Goal: Task Accomplishment & Management: Use online tool/utility

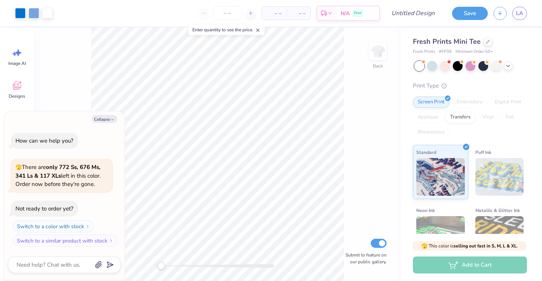
click at [448, 43] on span "Fresh Prints Mini Tee" at bounding box center [447, 41] width 68 height 9
click at [485, 44] on div at bounding box center [488, 41] width 8 height 8
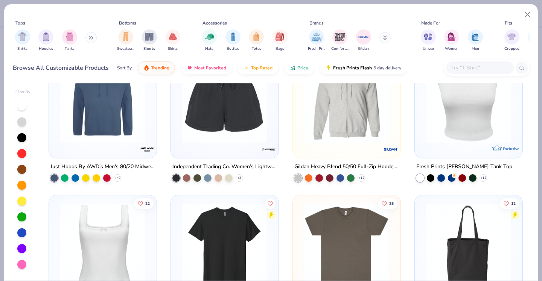
scroll to position [3082, 0]
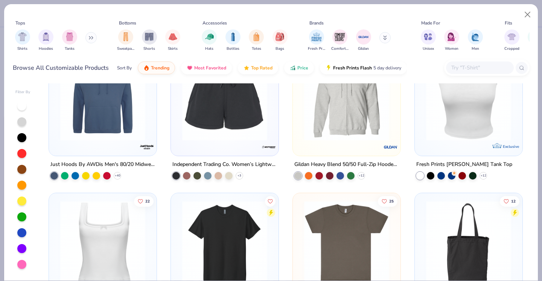
click at [447, 128] on img at bounding box center [468, 97] width 93 height 85
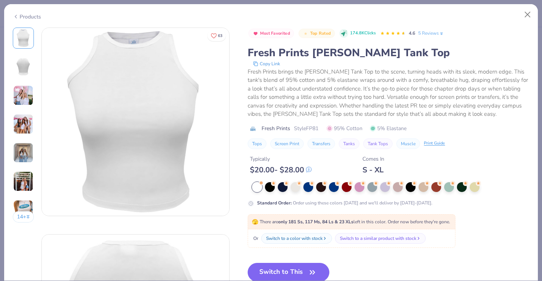
scroll to position [43, 0]
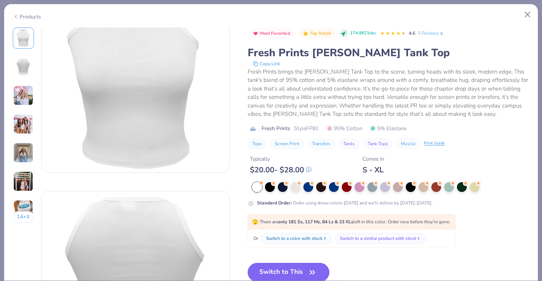
click at [281, 277] on button "Switch to This" at bounding box center [289, 271] width 82 height 19
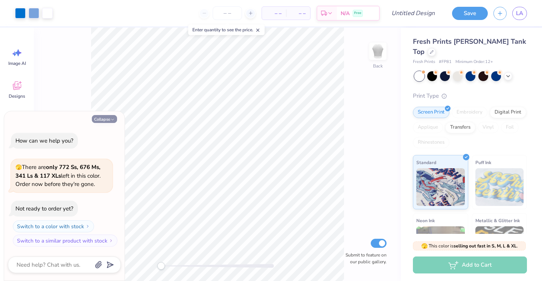
click at [107, 118] on button "Collapse" at bounding box center [104, 119] width 25 height 8
type textarea "x"
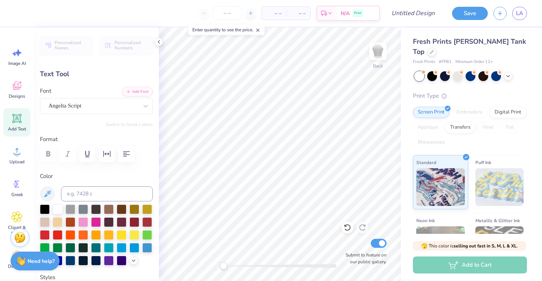
scroll to position [0, 2]
type textarea "Alpha Omicron Pi"
type input "7.19"
type input "1.08"
type input "4.42"
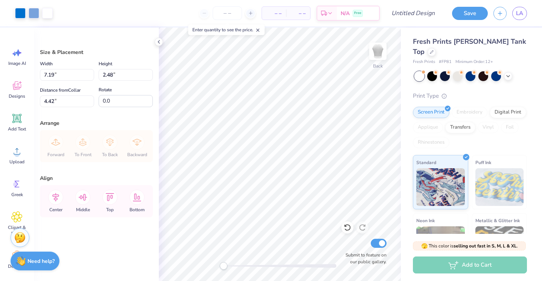
type input "6.95"
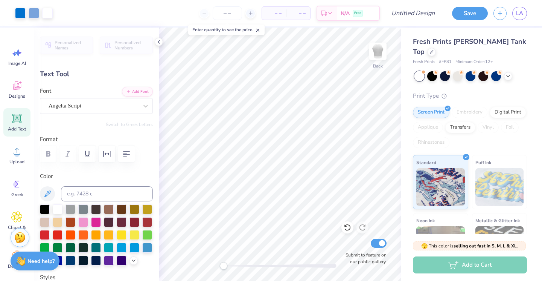
type input "3.87"
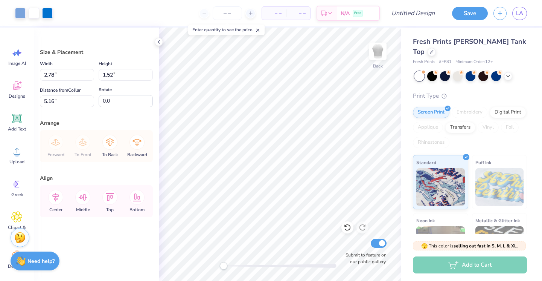
type input "5.16"
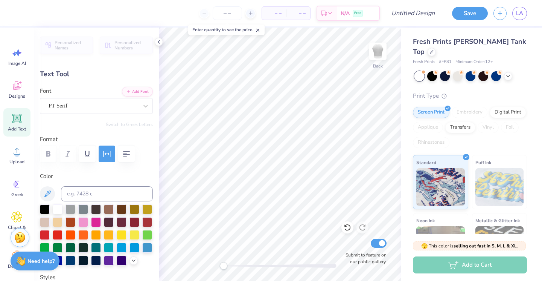
type input "4.25"
type input "0.24"
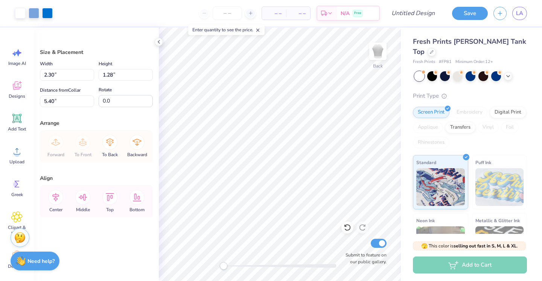
type input "6.95"
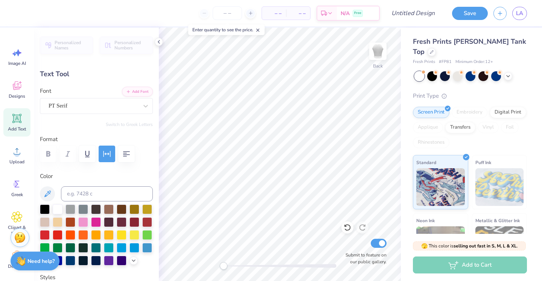
type input "6.00"
type input "0.33"
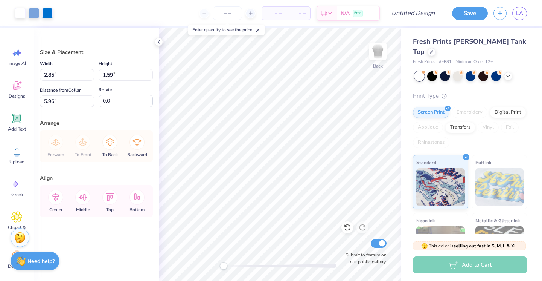
type input "5.96"
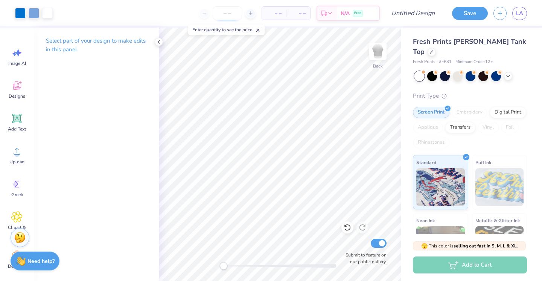
click at [233, 14] on input "number" at bounding box center [227, 13] width 29 height 14
type input "40"
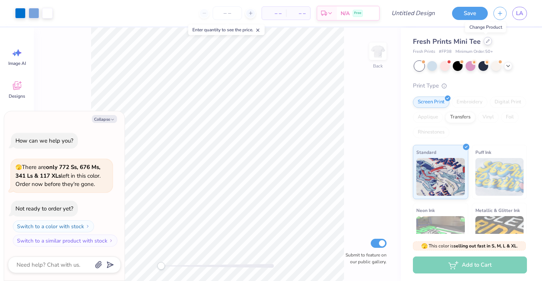
click at [487, 42] on icon at bounding box center [488, 41] width 4 height 4
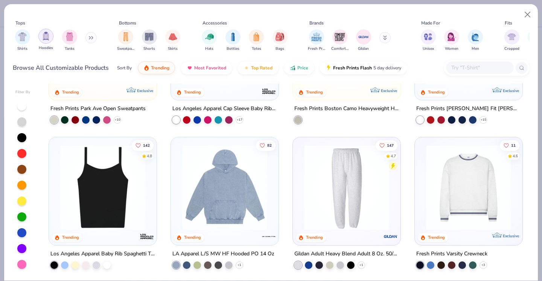
click at [51, 40] on div "filter for Hoodies" at bounding box center [45, 36] width 15 height 15
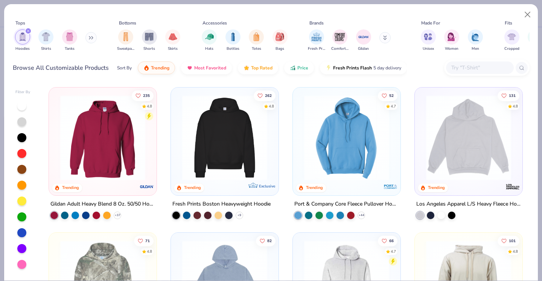
click at [89, 36] on button at bounding box center [90, 37] width 11 height 11
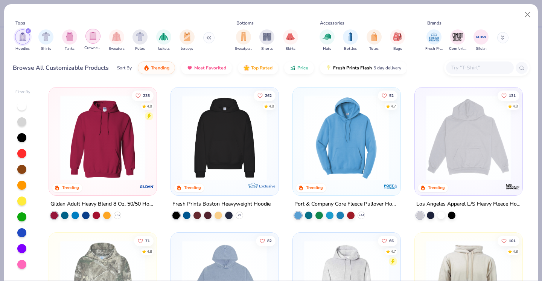
click at [95, 37] on img "filter for Crewnecks" at bounding box center [93, 36] width 8 height 9
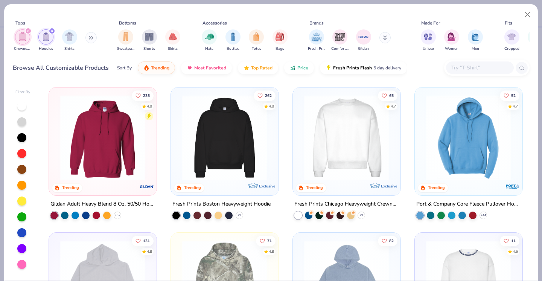
click at [92, 37] on icon at bounding box center [91, 38] width 5 height 4
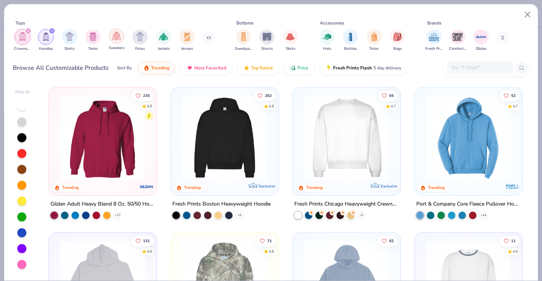
click at [119, 41] on div "filter for Sweaters" at bounding box center [116, 36] width 15 height 15
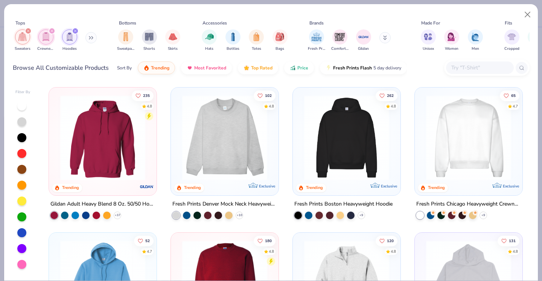
click at [93, 37] on icon at bounding box center [91, 38] width 5 height 4
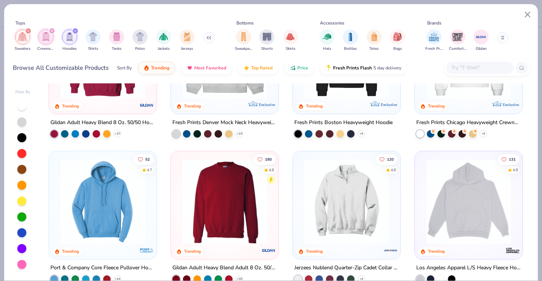
scroll to position [79, 0]
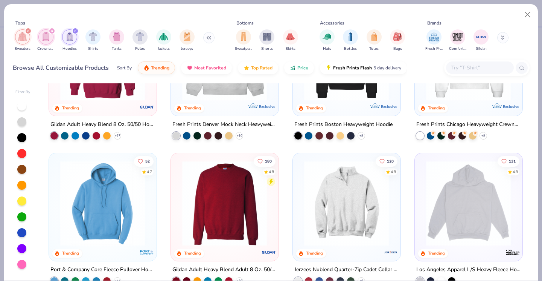
click at [312, 201] on img at bounding box center [346, 202] width 93 height 85
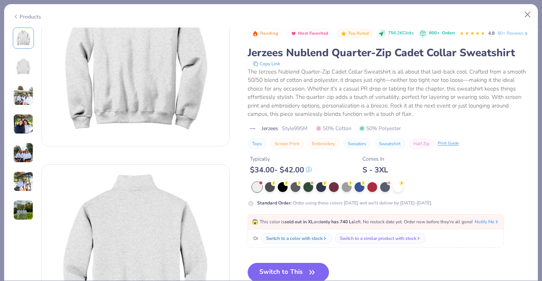
scroll to position [68, 0]
click at [308, 275] on icon "button" at bounding box center [312, 272] width 11 height 11
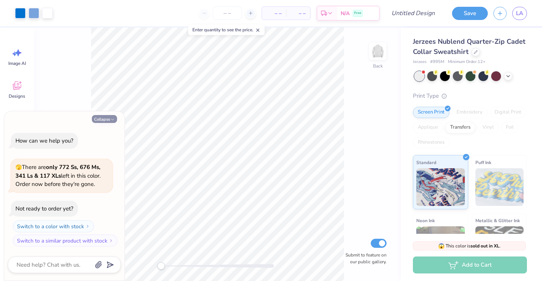
click at [105, 120] on button "Collapse" at bounding box center [104, 119] width 25 height 8
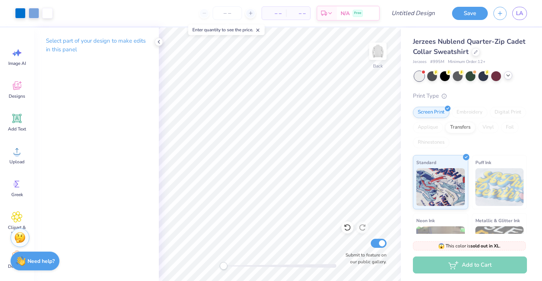
click at [506, 75] on icon at bounding box center [508, 75] width 6 height 6
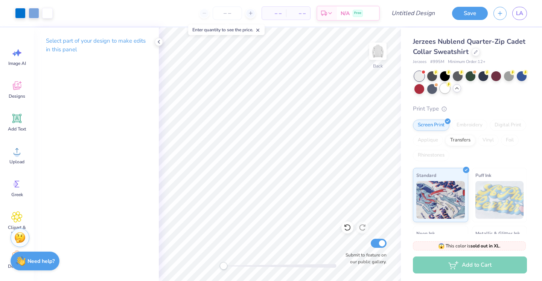
click at [446, 87] on div at bounding box center [445, 88] width 10 height 10
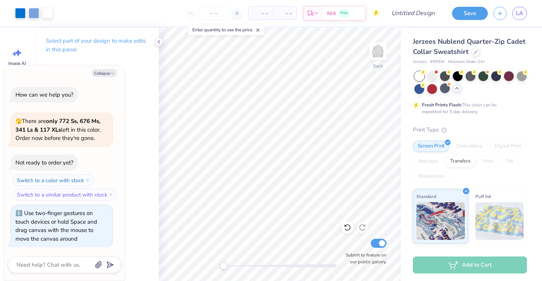
click at [214, 265] on div "Back Submit to feature on our public gallery." at bounding box center [280, 153] width 242 height 253
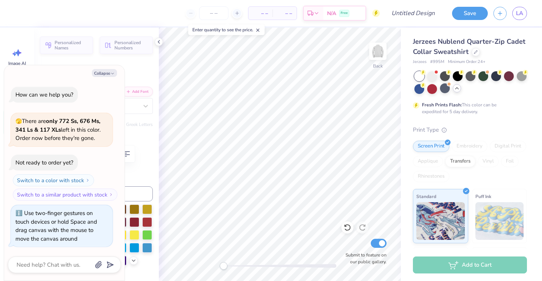
type textarea "x"
type textarea "Alpha Om Omega"
type textarea "x"
type textarea "Alpha Omi Omega"
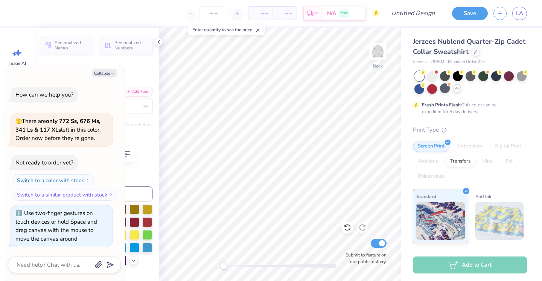
type textarea "x"
type textarea "Alpha Omic Omega"
type textarea "x"
type textarea "Alpha Omicr Omega"
type textarea "x"
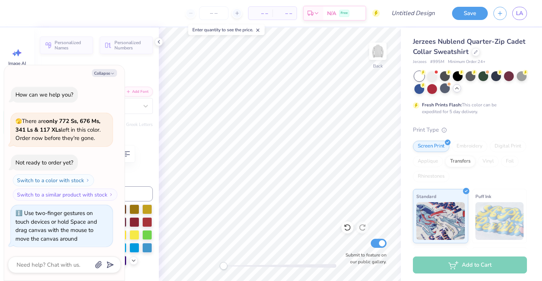
type textarea "Alpha Omicro Omega"
type textarea "x"
type textarea "Alpha Omicr Omega"
type textarea "x"
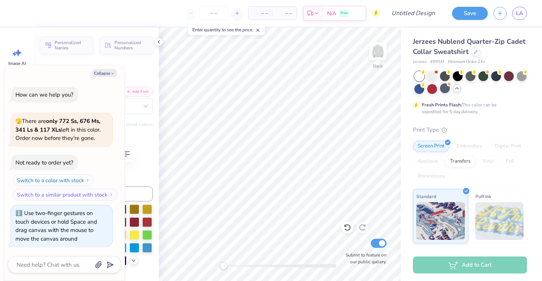
type textarea "Alpha Omic Omega"
type textarea "x"
type textarea "Alpha Omico Omega"
type textarea "x"
type textarea "Alpha Omicon Omega"
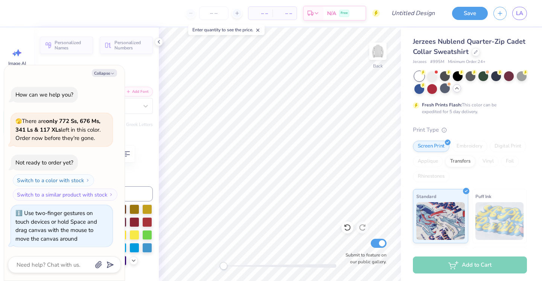
type textarea "x"
type textarea "Alpha Omicon Omega"
type textarea "x"
type textarea "Alpha Omicon Omega"
type textarea "x"
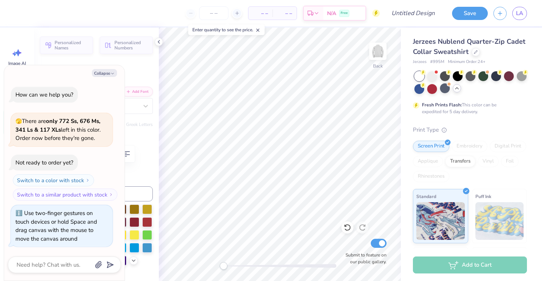
type textarea "Alpha Omico Omega"
type textarea "x"
type textarea "Alpha Omic Omega"
type textarea "x"
type textarea "Alpha Omi Omega"
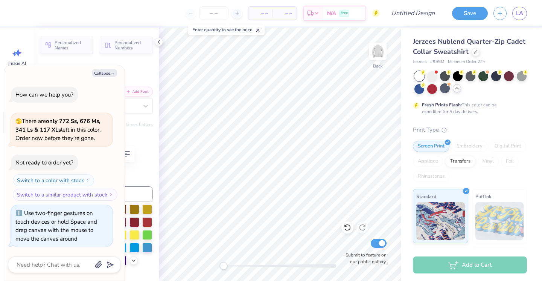
type textarea "x"
type textarea "Alpha Om Omega"
type textarea "x"
type textarea "Alpha Omi Omega"
type textarea "x"
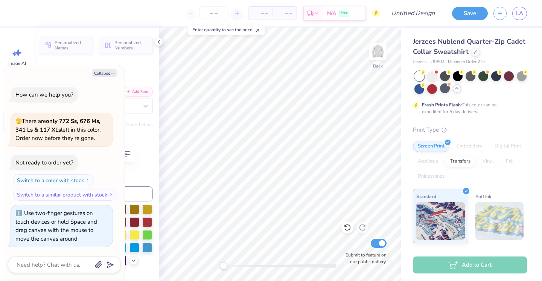
type textarea "Alpha Omic Omega"
type textarea "x"
type textarea "Alpha Omicro Omega"
type textarea "x"
type textarea "Alpha Omicron Omega"
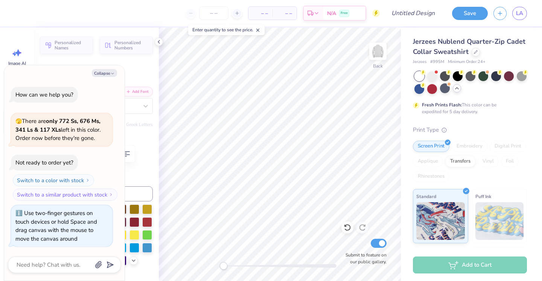
type textarea "x"
type textarea "Alpha Omicron Omega"
type textarea "x"
type textarea "Alpha Omicron Omega"
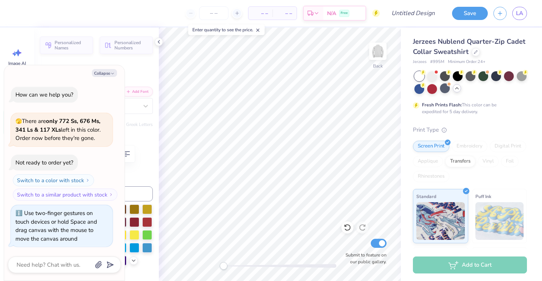
scroll to position [0, 3]
type textarea "x"
type textarea "Alpha Omicron P"
type textarea "x"
type textarea "Alpha Omicron PI"
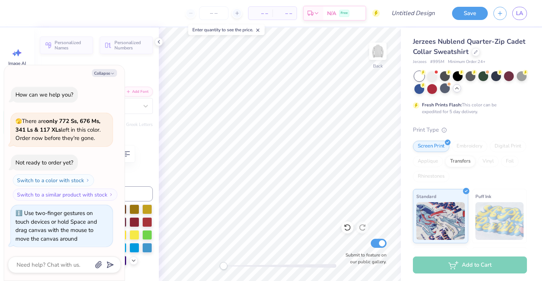
scroll to position [0, 2]
type textarea "x"
type textarea "Alpha Omicron P"
type textarea "x"
type textarea "Alpha Omicron Pi"
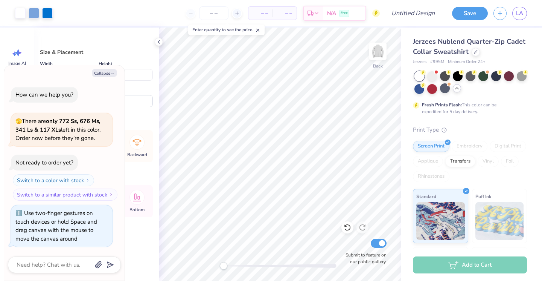
type textarea "x"
type input "8.20"
type textarea "x"
type input "3.29"
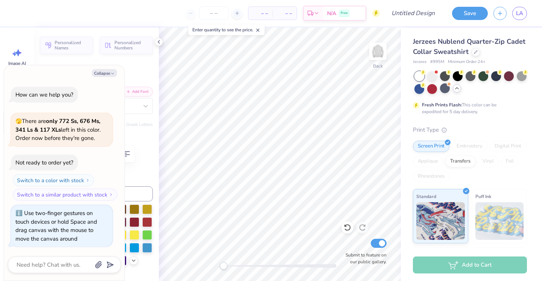
type textarea "x"
type input "3.89"
type input "0.22"
type textarea "x"
type input "4.80"
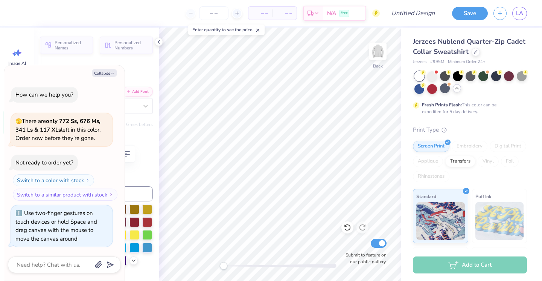
type input "0.27"
type textarea "x"
type input "7.94"
type input "1.19"
type input "3.29"
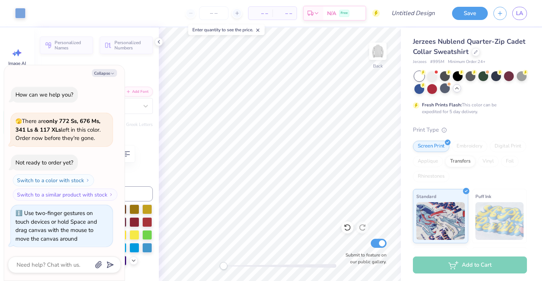
type textarea "x"
type input "4.80"
type input "0.27"
type input "4.35"
type textarea "x"
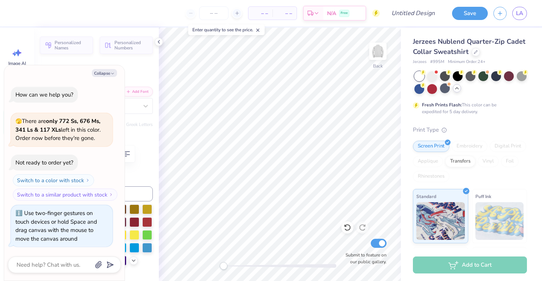
type input "5.88"
type input "0.33"
type input "4.80"
type textarea "x"
type input "7.26"
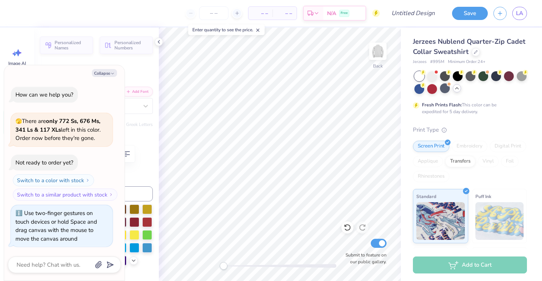
type input "0.40"
type textarea "x"
type input "7.94"
type input "1.19"
type input "3.30"
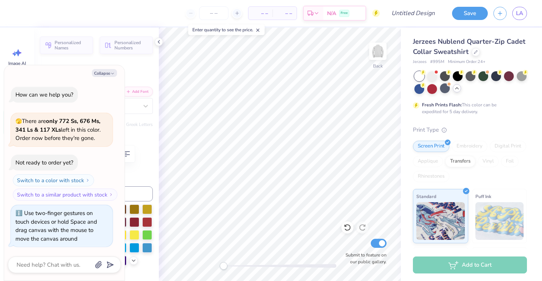
type textarea "x"
type input "7.26"
type input "0.40"
type input "6.99"
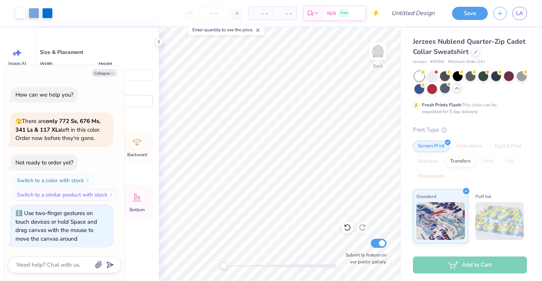
type textarea "x"
type input "7.31"
type textarea "x"
type input "6.85"
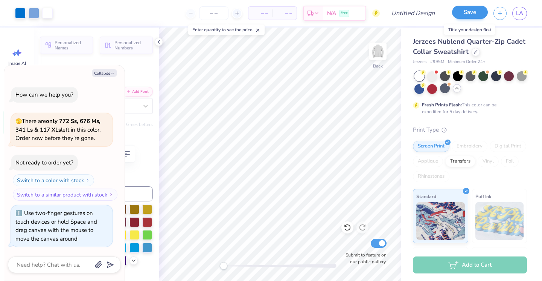
click at [462, 14] on button "Save" at bounding box center [470, 12] width 36 height 13
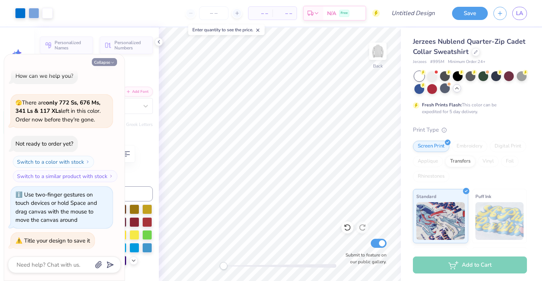
click at [107, 59] on button "Collapse" at bounding box center [104, 62] width 25 height 8
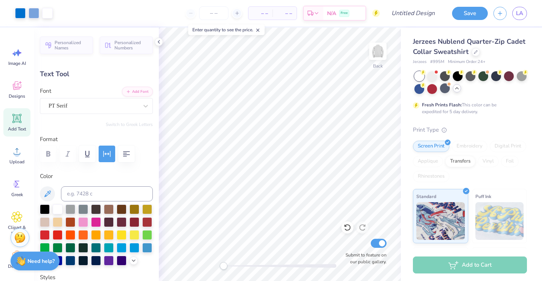
type textarea "x"
click at [233, 12] on div at bounding box center [237, 13] width 10 height 10
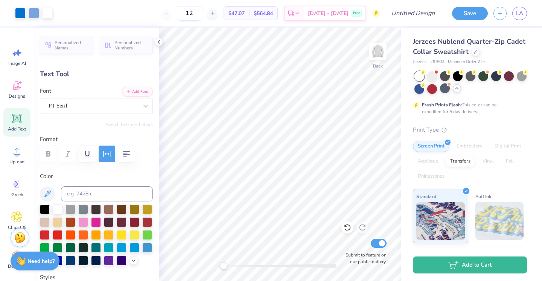
drag, startPoint x: 214, startPoint y: 15, endPoint x: 197, endPoint y: 15, distance: 16.6
click at [197, 15] on input "12" at bounding box center [189, 13] width 29 height 14
click at [200, 11] on input "40" at bounding box center [185, 13] width 29 height 14
type input "4"
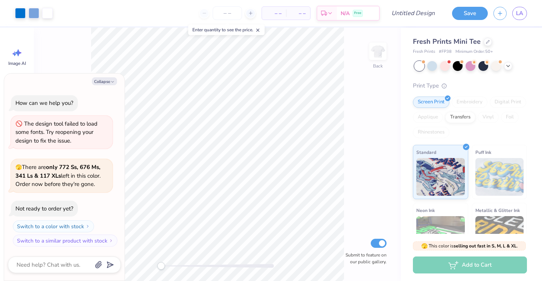
click at [437, 43] on span "Fresh Prints Mini Tee" at bounding box center [447, 41] width 68 height 9
click at [486, 40] on icon at bounding box center [488, 41] width 4 height 4
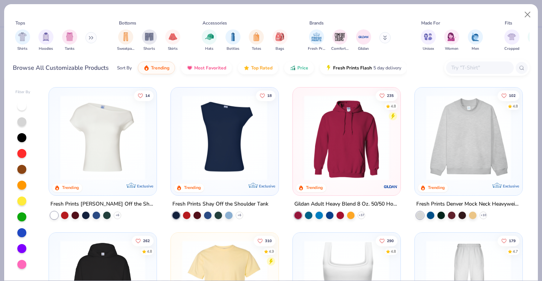
click at [91, 35] on button at bounding box center [90, 37] width 11 height 11
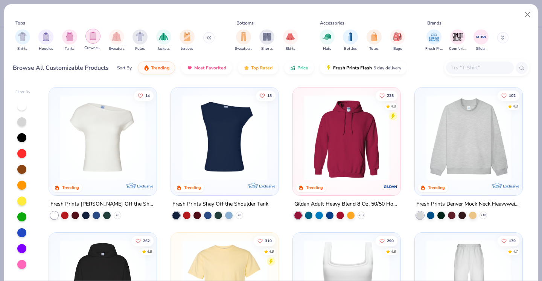
click at [94, 37] on img "filter for Crewnecks" at bounding box center [93, 36] width 8 height 9
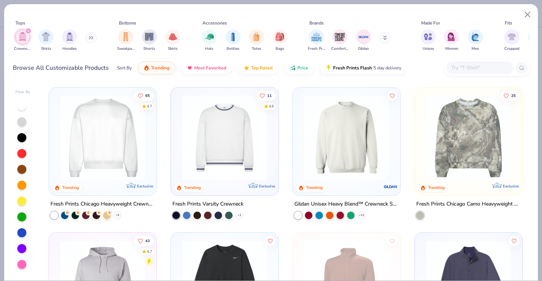
click at [133, 157] on img at bounding box center [102, 137] width 93 height 85
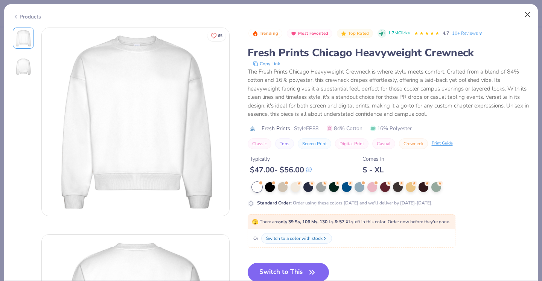
click at [523, 13] on button "Close" at bounding box center [528, 15] width 14 height 14
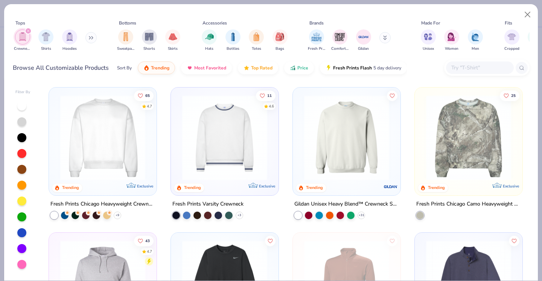
click at [194, 119] on img at bounding box center [224, 137] width 93 height 85
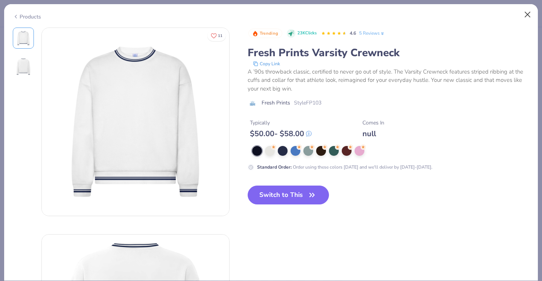
click at [523, 14] on button "Close" at bounding box center [528, 15] width 14 height 14
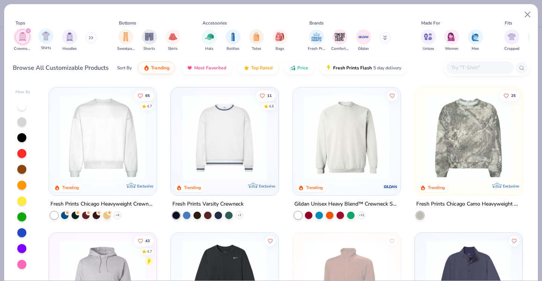
click at [29, 31] on icon "filter for Crewnecks" at bounding box center [28, 31] width 2 height 2
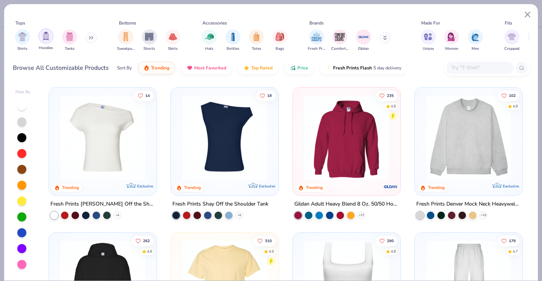
click at [47, 37] on img "filter for Hoodies" at bounding box center [46, 36] width 8 height 9
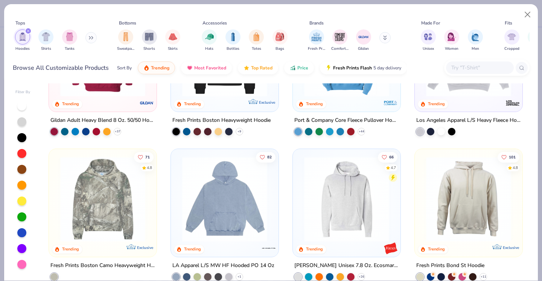
scroll to position [88, 0]
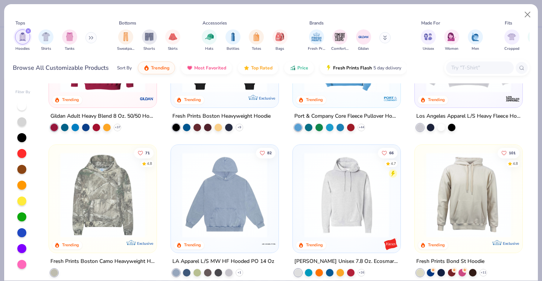
click at [198, 166] on img at bounding box center [224, 194] width 93 height 85
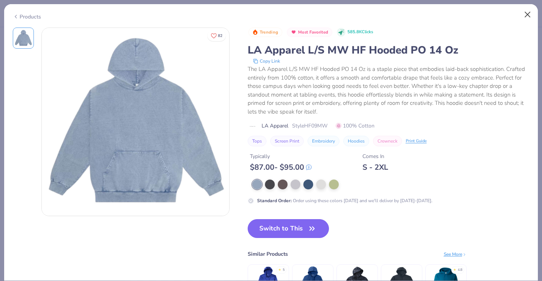
click at [532, 11] on button "Close" at bounding box center [528, 15] width 14 height 14
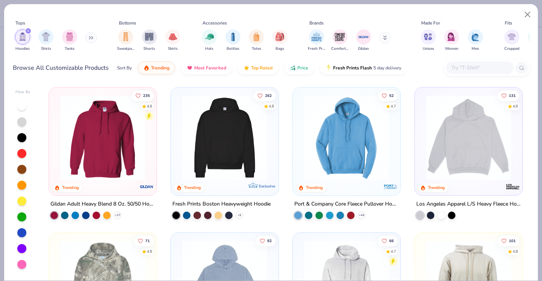
click at [28, 30] on icon "filter for Hoodies" at bounding box center [28, 30] width 3 height 3
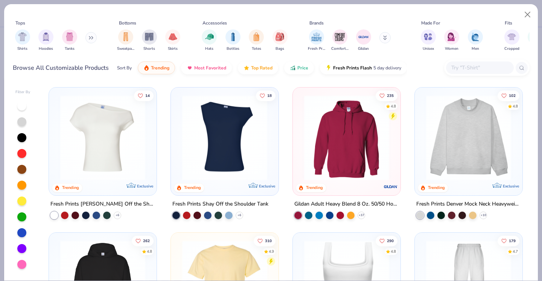
click at [86, 40] on div "Shirts Hoodies Tanks" at bounding box center [56, 40] width 87 height 28
click at [89, 40] on button at bounding box center [90, 37] width 11 height 11
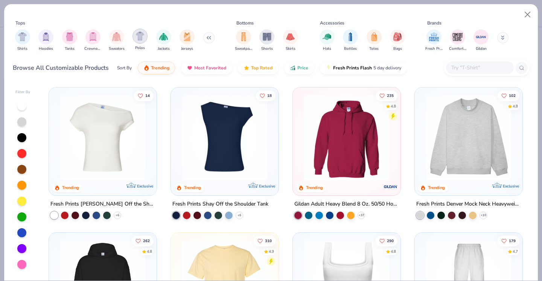
click at [139, 34] on img "filter for Polos" at bounding box center [140, 36] width 9 height 9
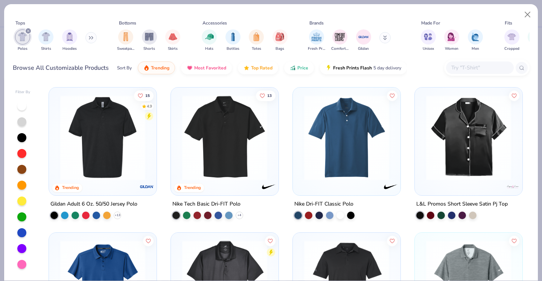
click at [27, 31] on icon "filter for Polos" at bounding box center [28, 30] width 3 height 3
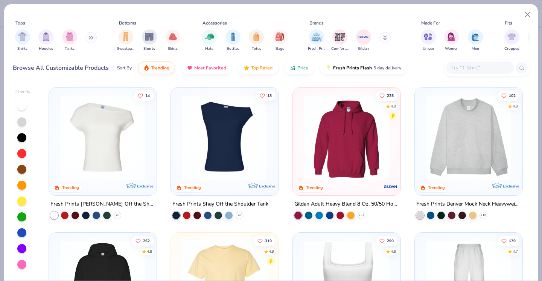
click at [92, 35] on button at bounding box center [90, 37] width 11 height 11
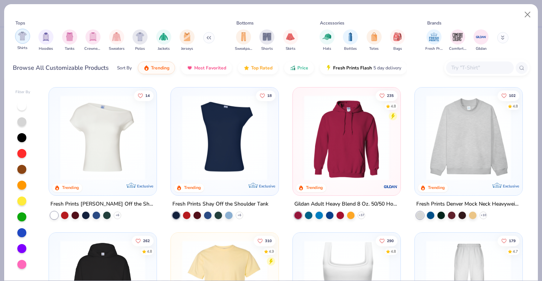
click at [25, 43] on div "filter for Shirts" at bounding box center [22, 36] width 15 height 15
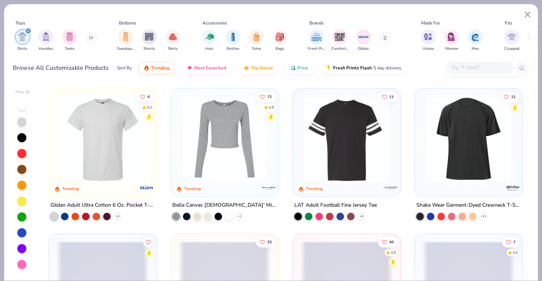
scroll to position [434, 0]
click at [215, 123] on img at bounding box center [224, 138] width 93 height 85
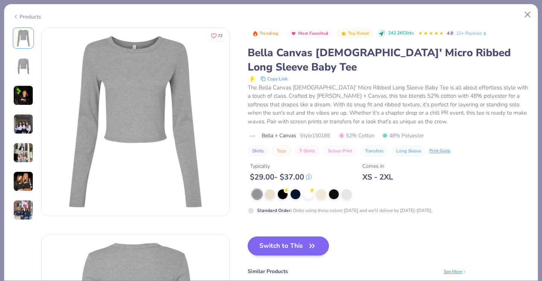
click at [272, 240] on button "Switch to This" at bounding box center [289, 245] width 82 height 19
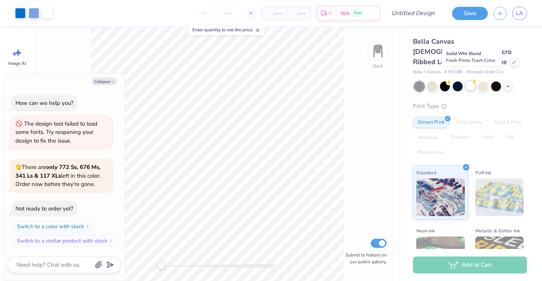
click at [467, 81] on div at bounding box center [471, 86] width 10 height 10
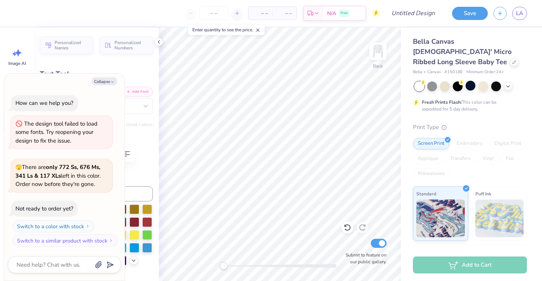
scroll to position [0, 2]
type textarea "x"
type textarea "Alpha o Omega"
type textarea "x"
type textarea "Alpha om Omega"
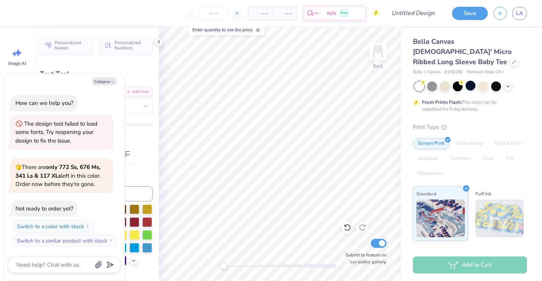
type textarea "x"
type textarea "Alpha o Omega"
type textarea "x"
type textarea "Alpha Omega"
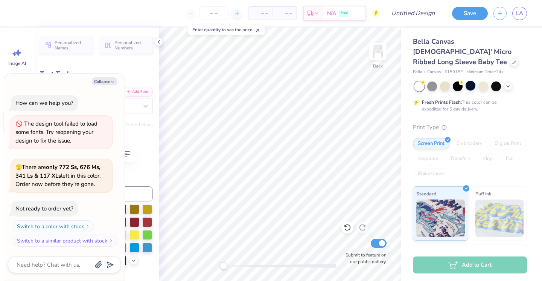
type textarea "x"
type textarea "Alpha O Omega"
type textarea "x"
type textarea "Alpha Om Omega"
type textarea "x"
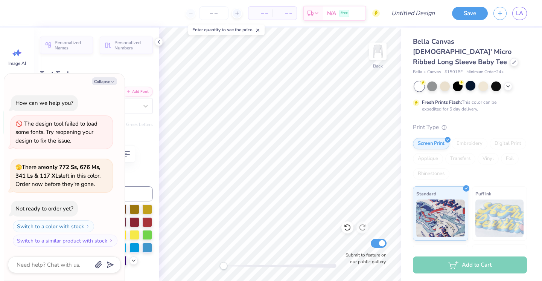
type textarea "Alpha Omi Omega"
type textarea "x"
type textarea "Alpha Omic Omega"
type textarea "x"
type textarea "Alpha Omicr Omega"
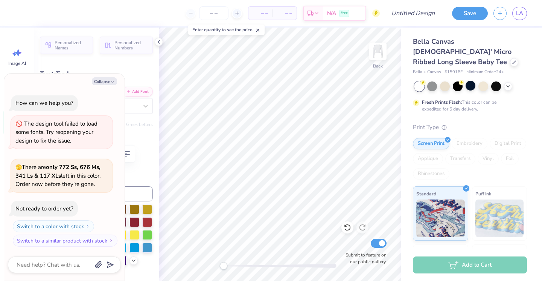
type textarea "x"
type textarea "Alpha Omicro Omega"
type textarea "x"
type textarea "Alpha Omicron Omega"
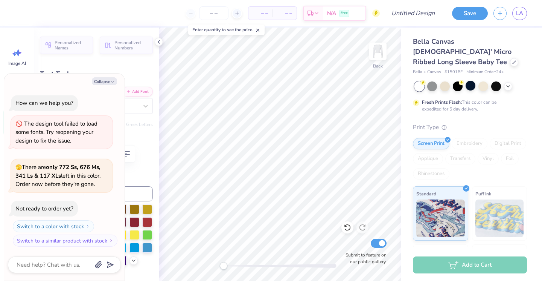
type textarea "x"
type textarea "Alpha Omicron Omega"
type textarea "x"
type textarea "Alpha Omicron Omega"
type textarea "x"
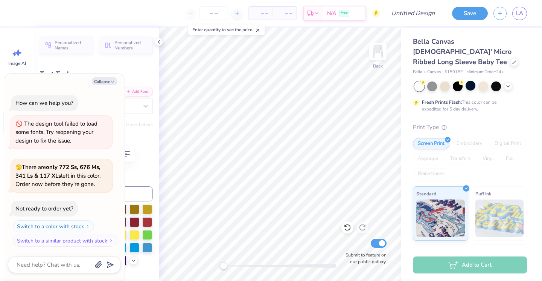
type textarea "Alpha Omicron Omeg"
type textarea "x"
type textarea "Alpha Omicron Ome"
type textarea "x"
type textarea "Alpha Omicron Om"
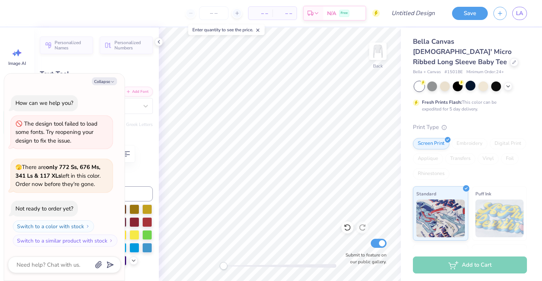
type textarea "x"
type textarea "Alpha Omicron O"
type textarea "x"
type textarea "Alpha Omicron"
type textarea "x"
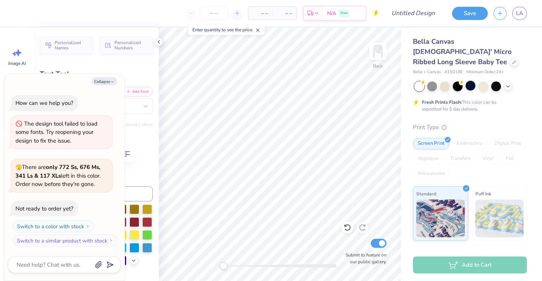
type textarea "Alpha Omicron P"
type textarea "x"
type textarea "Alpha Omicron Pi"
type textarea "x"
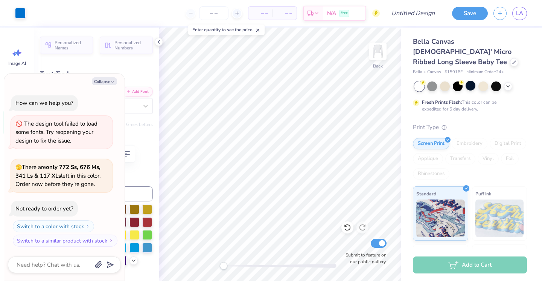
type input "8.87"
type input "1.33"
type input "2.33"
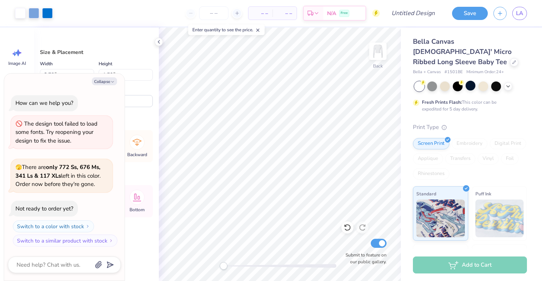
type textarea "x"
type input "6.50"
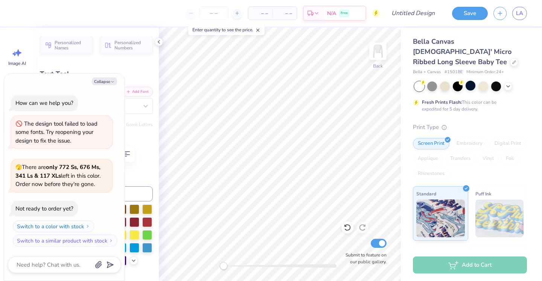
type textarea "x"
type input "6.29"
type input "0.35"
type textarea "x"
type input "8.11"
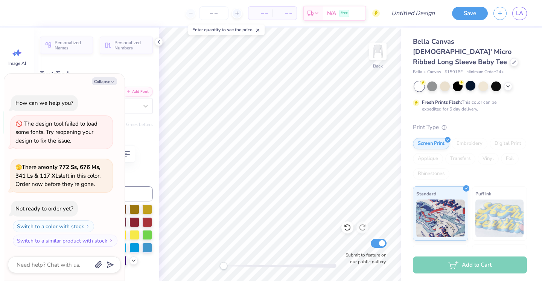
type input "0.45"
type input "3.44"
type textarea "x"
type input "8.87"
type input "1.33"
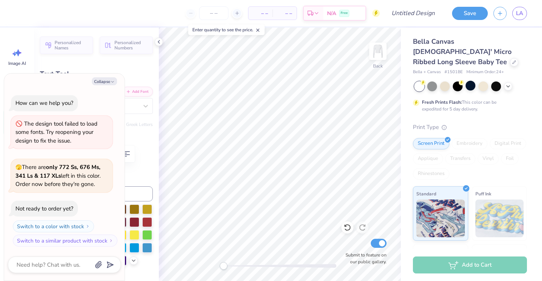
type input "1.67"
type textarea "x"
type input "8.11"
type input "0.45"
type input "3.44"
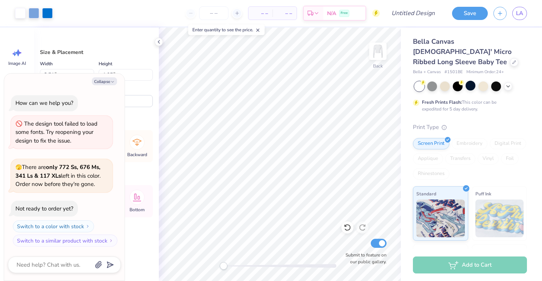
type textarea "x"
type input "4.81"
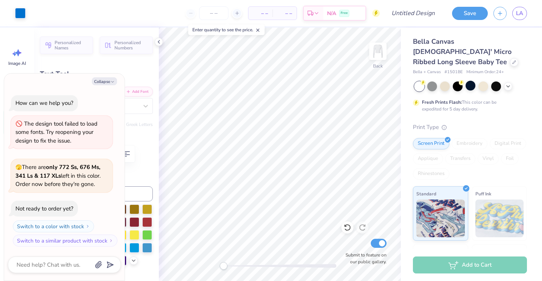
type textarea "x"
type input "8.87"
type input "1.33"
type input "2.33"
click at [108, 85] on button "Collapse" at bounding box center [104, 81] width 25 height 8
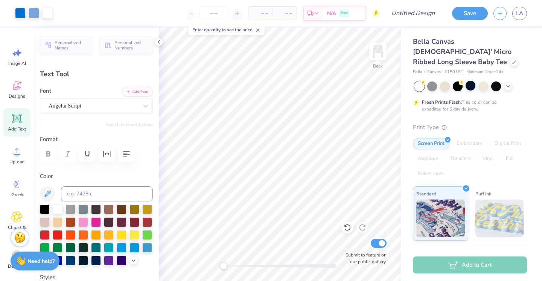
type textarea "x"
click at [214, 12] on input "number" at bounding box center [213, 13] width 29 height 14
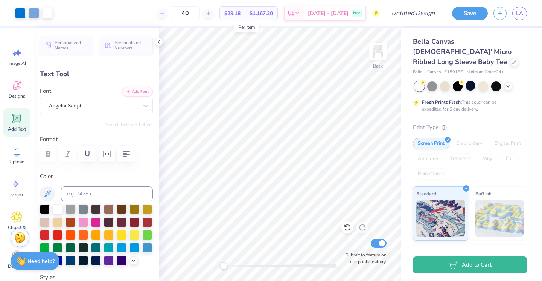
click at [241, 12] on span "$29.18" at bounding box center [232, 13] width 16 height 8
click at [200, 16] on input "40" at bounding box center [185, 13] width 29 height 14
type input "4"
click at [200, 17] on input "35" at bounding box center [185, 13] width 29 height 14
type input "3"
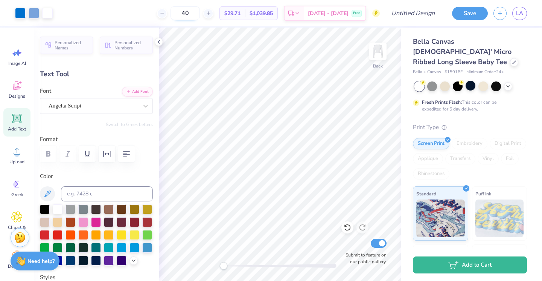
type input "40"
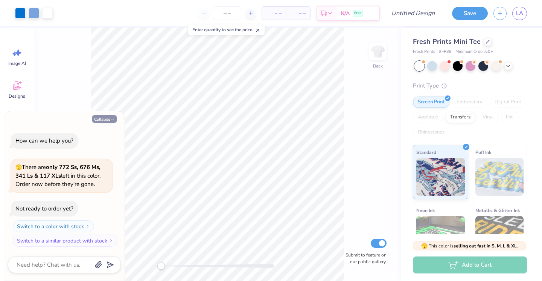
click at [110, 117] on button "Collapse" at bounding box center [104, 119] width 25 height 8
type textarea "x"
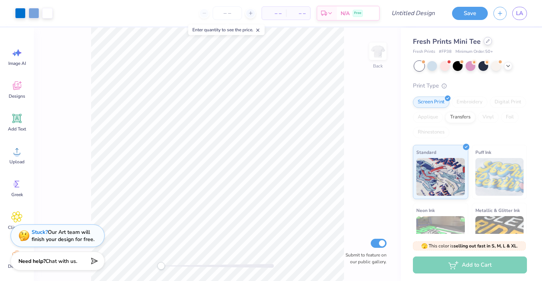
click at [487, 41] on icon at bounding box center [488, 41] width 3 height 3
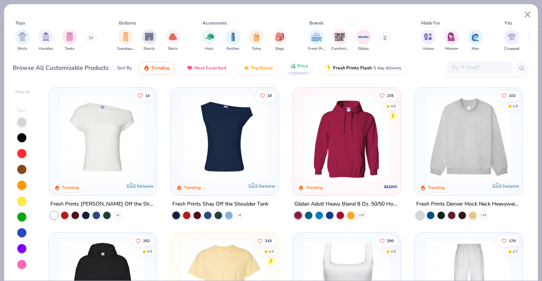
click at [302, 70] on button "Price" at bounding box center [299, 65] width 30 height 13
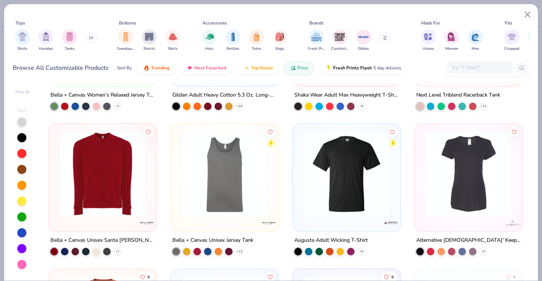
scroll to position [3020, 0]
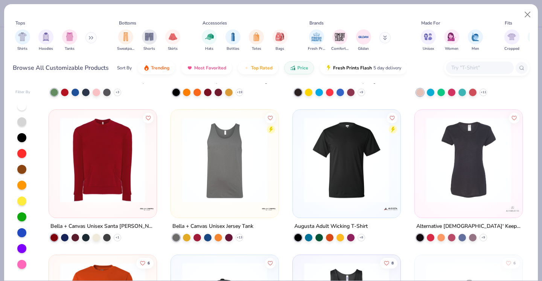
click at [132, 164] on img at bounding box center [102, 159] width 93 height 85
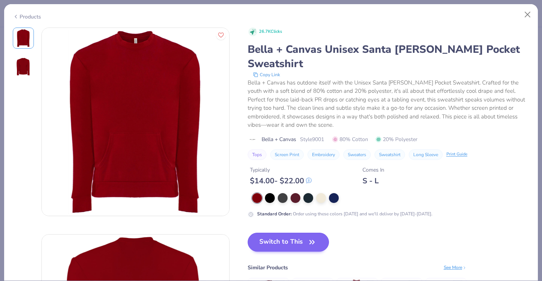
click at [270, 232] on button "Switch to This" at bounding box center [289, 241] width 82 height 19
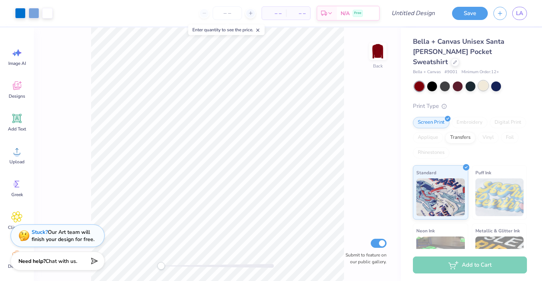
click at [485, 81] on div at bounding box center [484, 86] width 10 height 10
click at [217, 15] on input "number" at bounding box center [227, 13] width 29 height 14
type input "40"
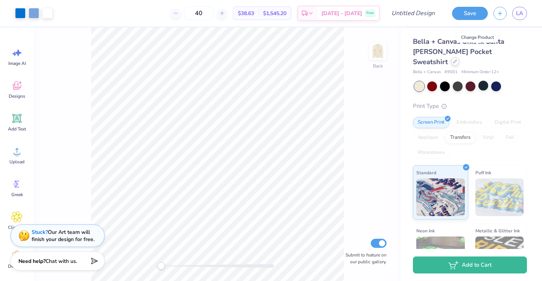
click at [459, 57] on div at bounding box center [455, 61] width 8 height 8
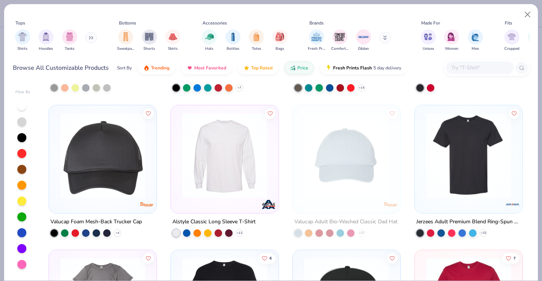
scroll to position [2594, 0]
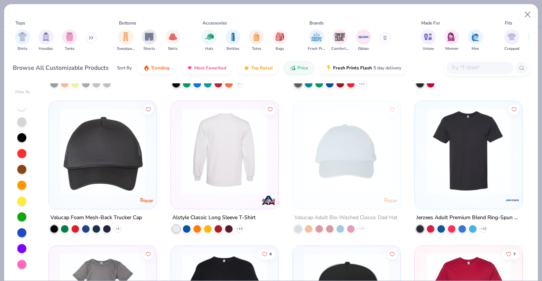
click at [178, 177] on img at bounding box center [132, 150] width 93 height 85
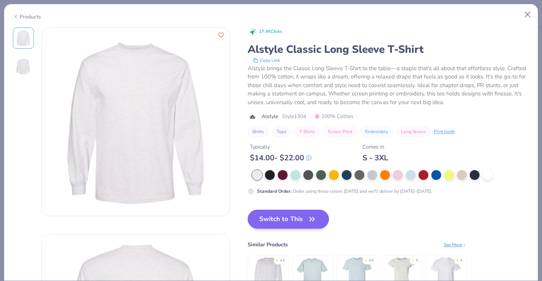
click at [283, 224] on button "Switch to This" at bounding box center [289, 218] width 82 height 19
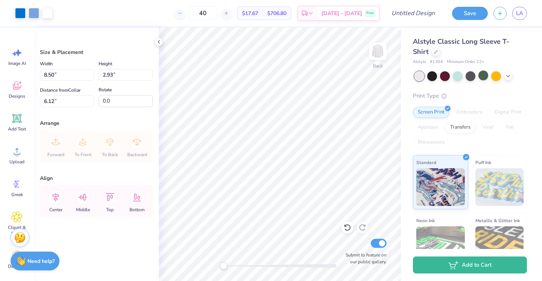
type input "10.63"
type input "3.66"
type input "5.39"
type input "11.81"
type input "4.07"
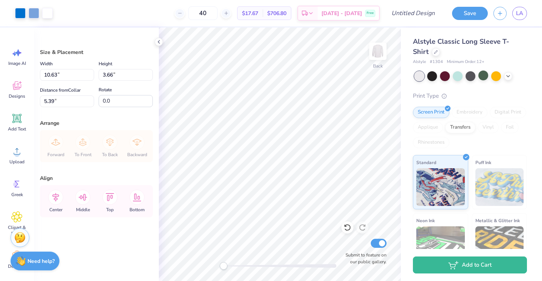
type input "5.29"
type input "12.36"
type input "4.26"
type input "5.64"
type input "12.81"
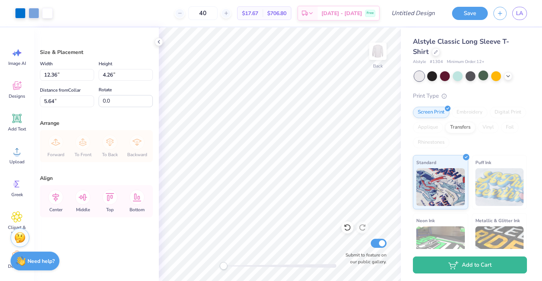
type input "4.42"
type input "12.07"
type input "4.16"
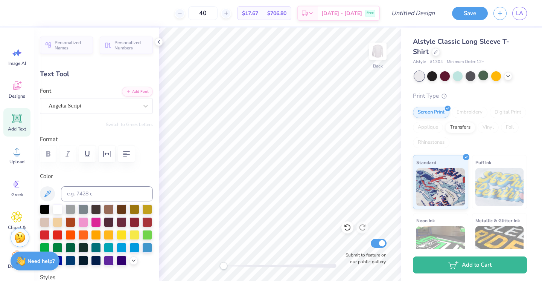
scroll to position [0, 2]
type textarea "Alpha Omicron Pi"
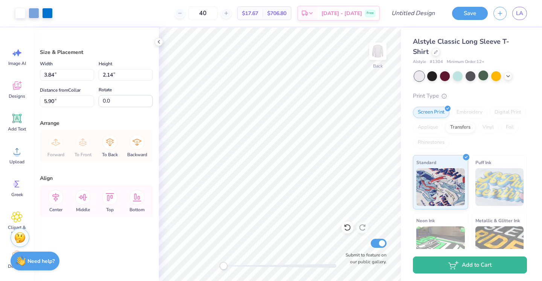
type input "8.57"
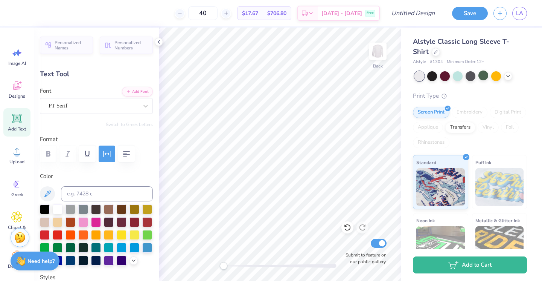
type input "8.40"
type input "0.47"
type input "6.26"
type input "10.53"
type input "0.59"
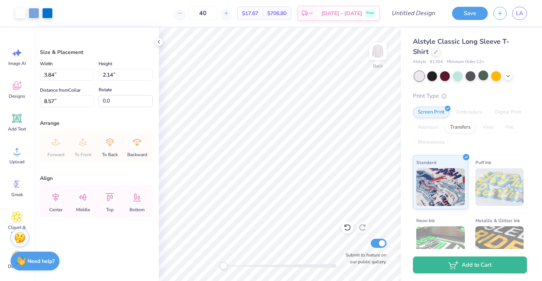
type input "7.31"
type input "7.16"
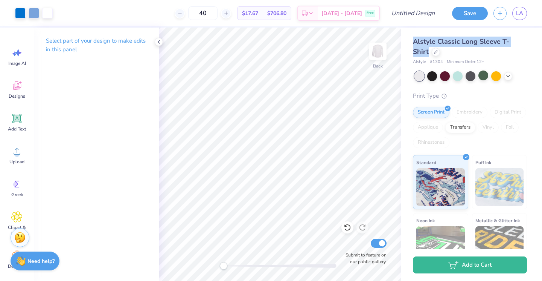
drag, startPoint x: 413, startPoint y: 40, endPoint x: 542, endPoint y: 39, distance: 128.4
click at [542, 39] on div "Alstyle Classic Long Sleeve T-Shirt Alstyle # 1304 Minimum Order: 12 + Print Ty…" at bounding box center [471, 175] width 141 height 297
copy span "Alstyle Classic Long Sleeve T-Shirt"
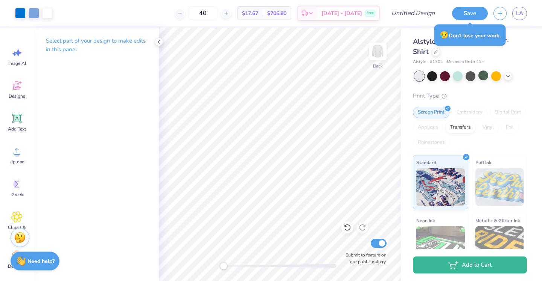
click at [508, 49] on div "Alstyle Classic Long Sleeve T-Shirt" at bounding box center [470, 47] width 114 height 20
click at [521, 47] on div "Alstyle Classic Long Sleeve T-Shirt" at bounding box center [470, 47] width 114 height 20
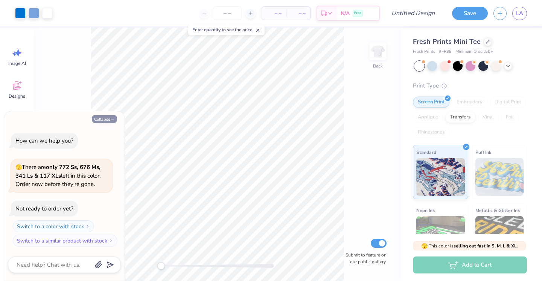
click at [103, 123] on button "Collapse" at bounding box center [104, 119] width 25 height 8
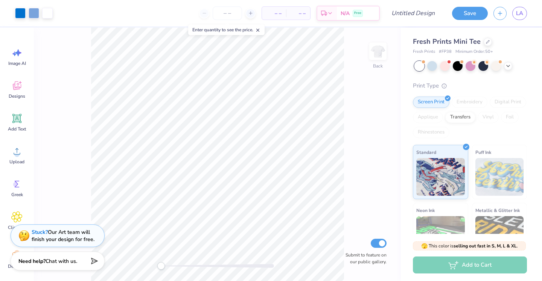
type textarea "x"
click at [486, 42] on icon at bounding box center [488, 41] width 4 height 4
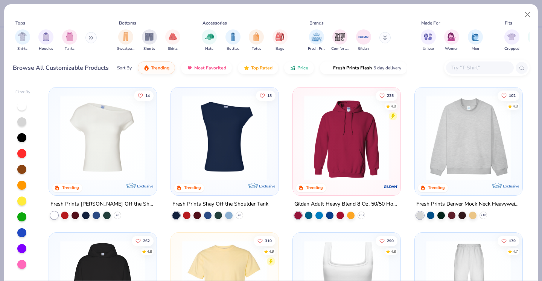
click at [484, 74] on div at bounding box center [486, 67] width 85 height 16
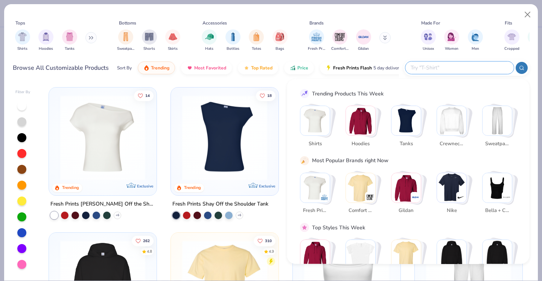
click at [483, 69] on input "text" at bounding box center [459, 67] width 99 height 9
paste input "Alstyle Classic Long Sleeve T-Shirt"
type input "Alstyle Classic Long Sleeve T-Shirt"
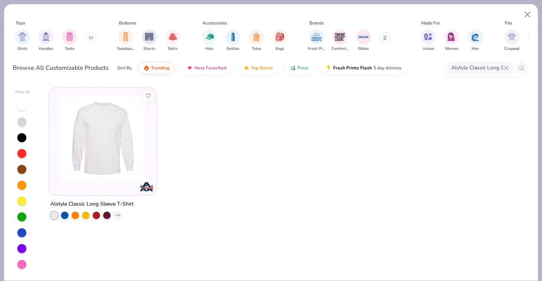
click at [131, 120] on img at bounding box center [102, 137] width 93 height 85
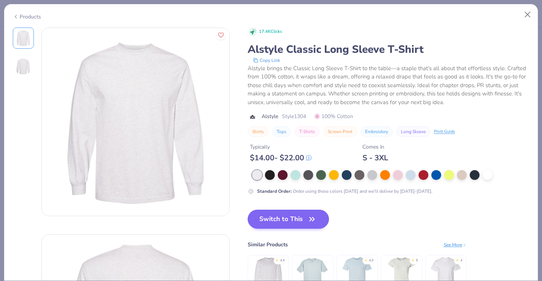
click at [283, 221] on button "Switch to This" at bounding box center [289, 218] width 82 height 19
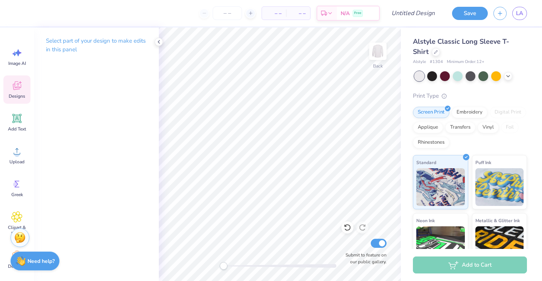
click at [16, 96] on span "Designs" at bounding box center [17, 96] width 17 height 6
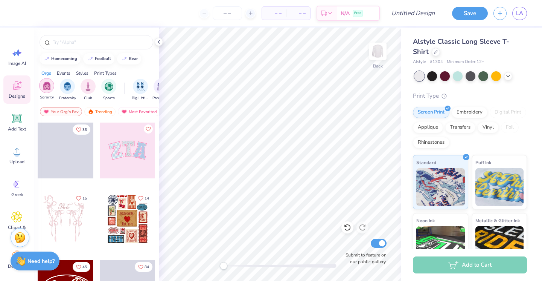
click at [50, 87] on img "filter for Sorority" at bounding box center [47, 85] width 9 height 9
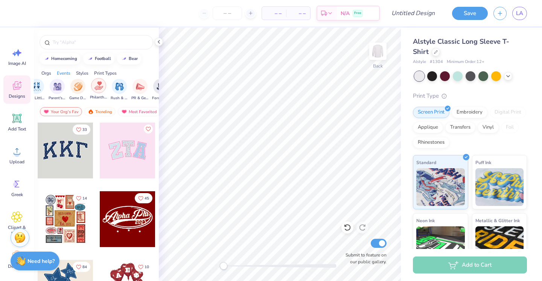
click at [98, 85] on img "filter for Philanthropy" at bounding box center [99, 85] width 9 height 9
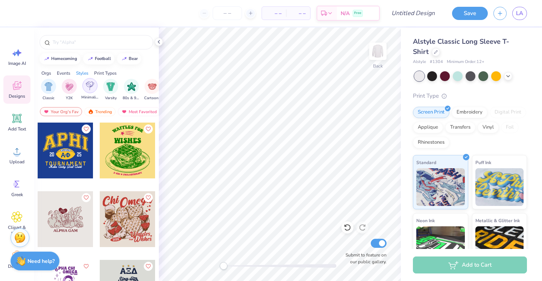
scroll to position [0, 389]
click at [99, 85] on div "filter for Minimalist" at bounding box center [93, 85] width 15 height 15
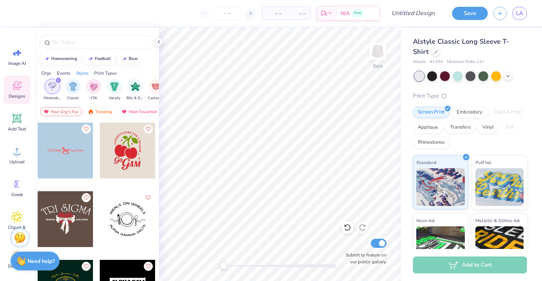
click at [105, 73] on div "Print Types" at bounding box center [105, 73] width 23 height 7
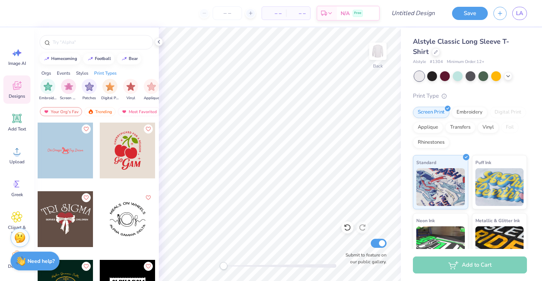
scroll to position [0, 613]
click at [90, 87] on img "filter for Patches" at bounding box center [88, 85] width 9 height 9
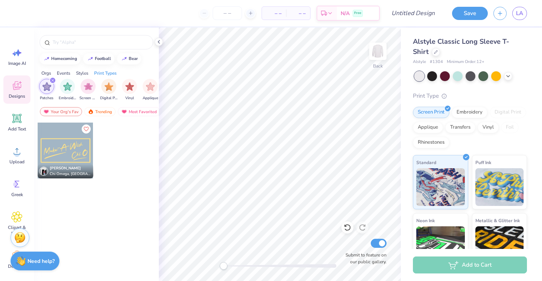
click at [53, 81] on icon "filter for Patches" at bounding box center [53, 80] width 2 height 2
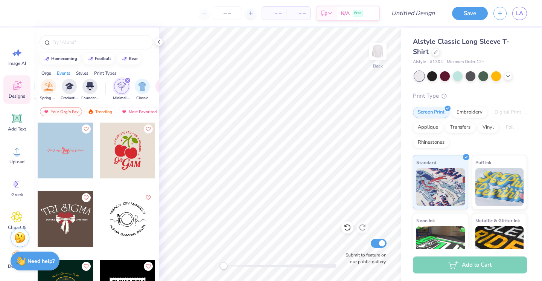
scroll to position [0, 323]
click at [125, 82] on icon "filter for Minimalist" at bounding box center [123, 80] width 3 height 3
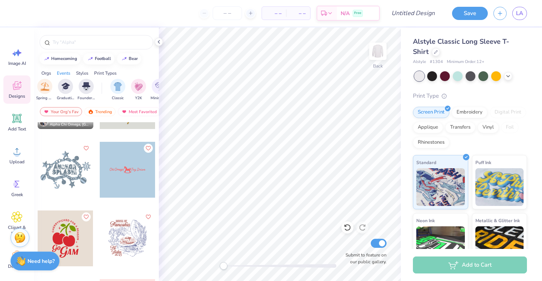
scroll to position [187, 0]
click at [120, 174] on div at bounding box center [71, 169] width 167 height 56
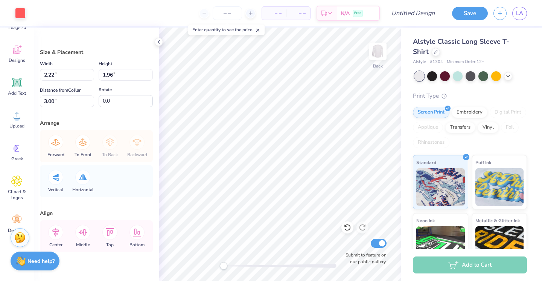
scroll to position [38, 0]
click at [18, 197] on span "Clipart & logos" at bounding box center [17, 192] width 25 height 12
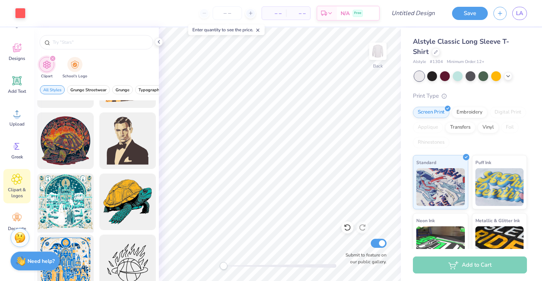
scroll to position [1148, 0]
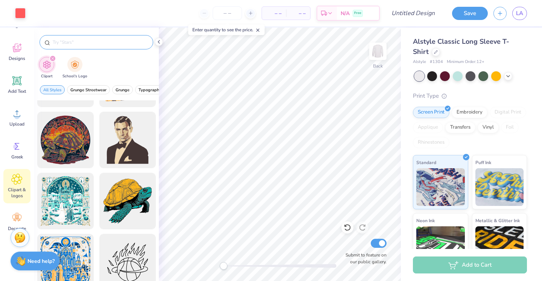
click at [90, 47] on div at bounding box center [97, 42] width 114 height 14
click at [88, 43] on input "text" at bounding box center [100, 42] width 96 height 8
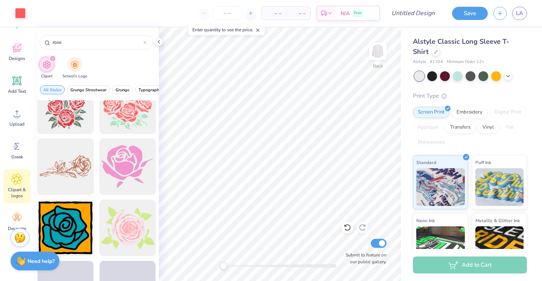
scroll to position [1004, 0]
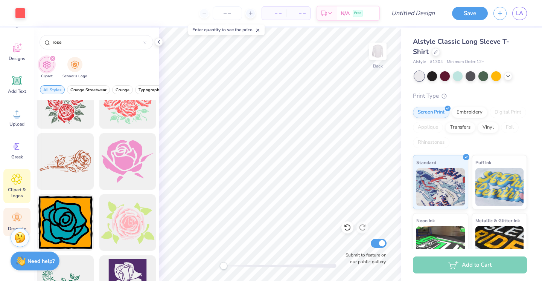
type input "rose"
click at [19, 218] on icon at bounding box center [16, 217] width 9 height 7
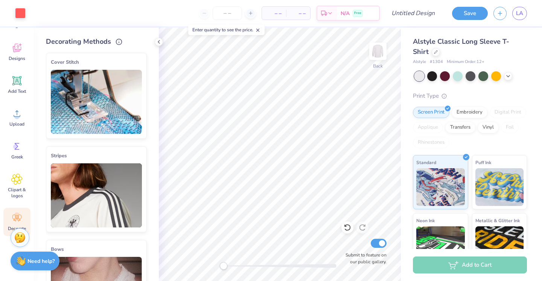
scroll to position [0, 0]
click at [20, 185] on div "Clipart & logos" at bounding box center [16, 186] width 27 height 34
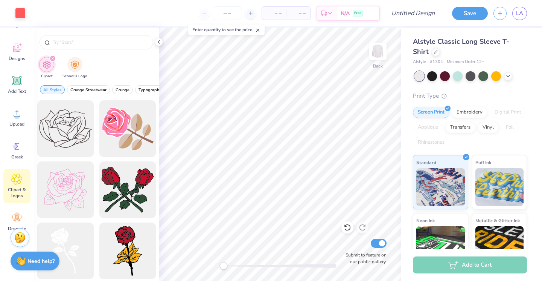
type input "rose"
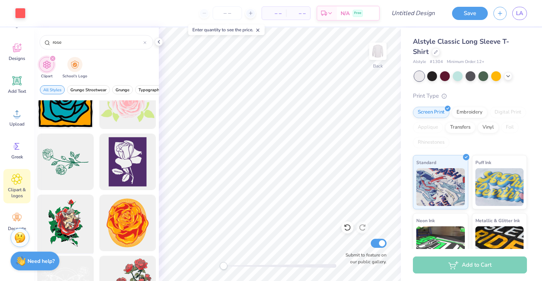
scroll to position [1130, 0]
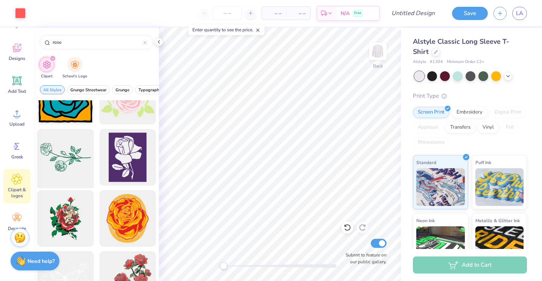
click at [78, 160] on div at bounding box center [65, 157] width 62 height 62
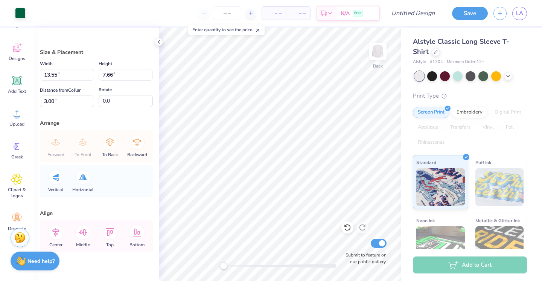
type input "9.03"
type input "5.11"
type input "5.55"
type input "3.75"
type input "2.12"
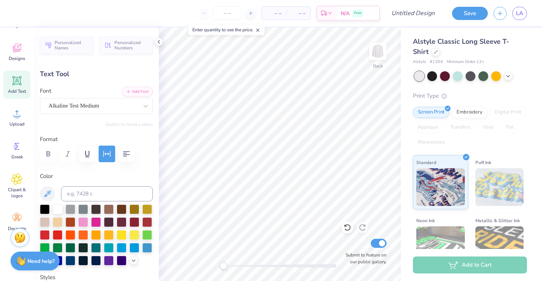
type input "4.06"
type textarea "Alpha Omicron Pi"
type input "6.60"
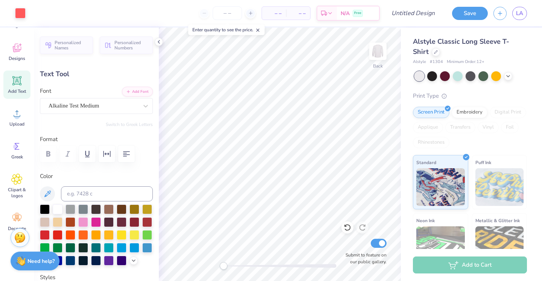
type input "0.99"
type input "3.71"
type input "4.01"
type input "1.00"
type input "4.71"
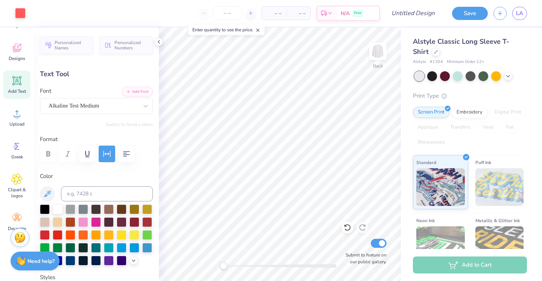
type input "6.60"
type input "0.99"
type input "3.71"
type textarea "T"
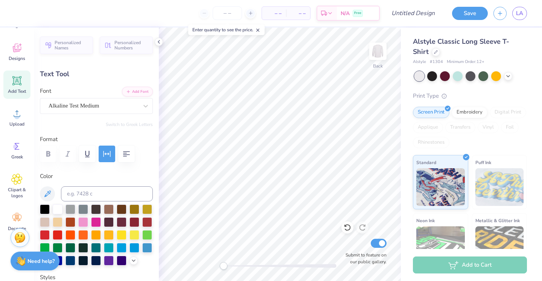
type textarea "p"
type textarea "Philanthropy"
type input "5.55"
type input "5.11"
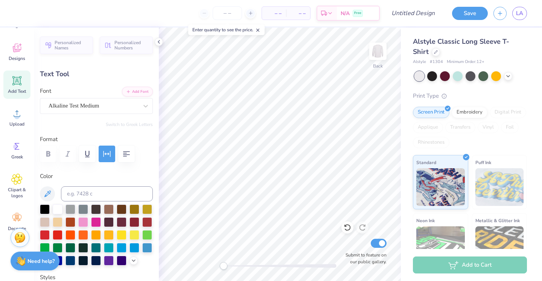
type input "6.60"
type input "0.99"
type input "3.71"
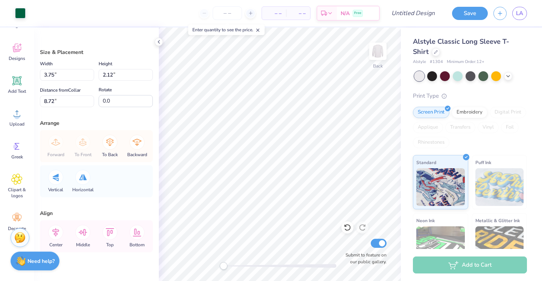
type input "40.4"
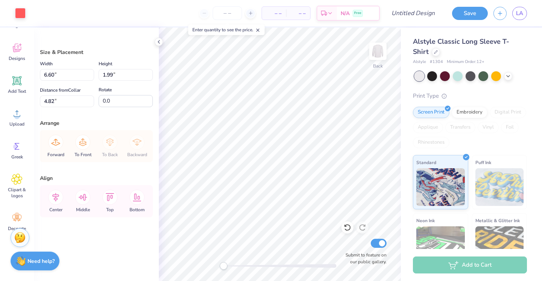
type input "4.17"
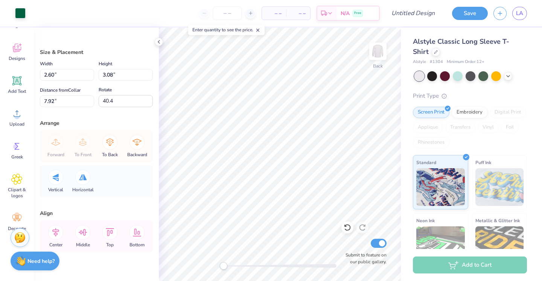
type input "56.2"
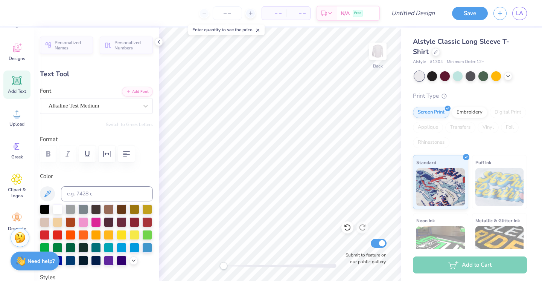
type input "8.46"
type input "1.27"
type input "3.88"
type input "5.55"
type input "1.00"
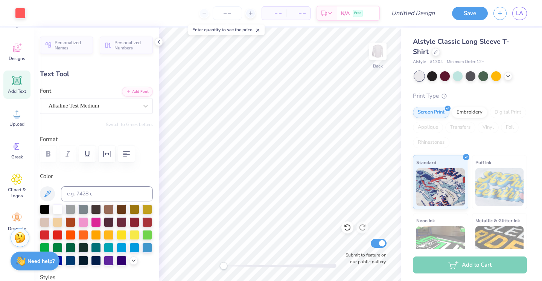
type input "5.15"
type input "6.71"
type input "1.21"
type input "8.46"
type input "1.27"
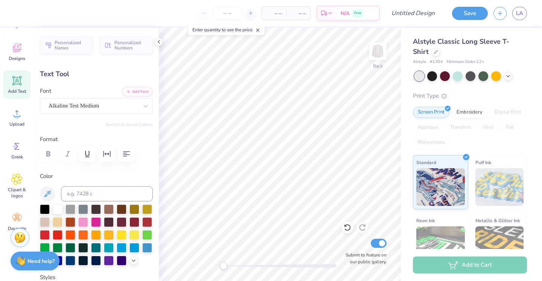
type input "3.88"
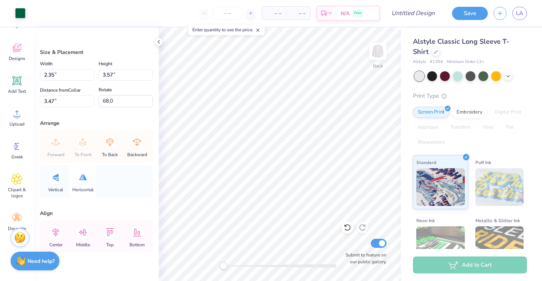
click at [85, 179] on icon at bounding box center [83, 177] width 8 height 6
type input "-68.0"
type input "2.45"
type input "3.28"
type input "3.26"
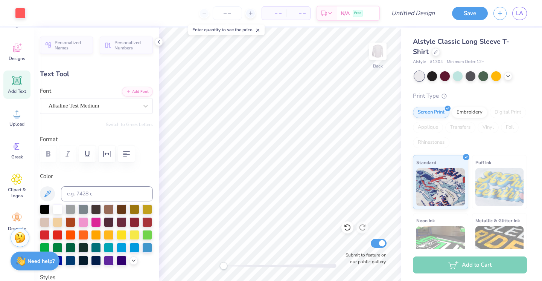
type input "6.71"
type input "1.21"
type input "5.25"
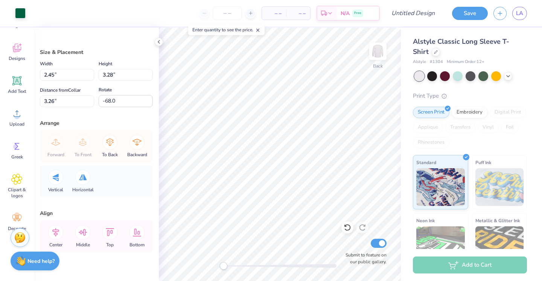
type input "-61.5"
type input "1.86"
type input "2.82"
type input "4.14"
type input "2.03"
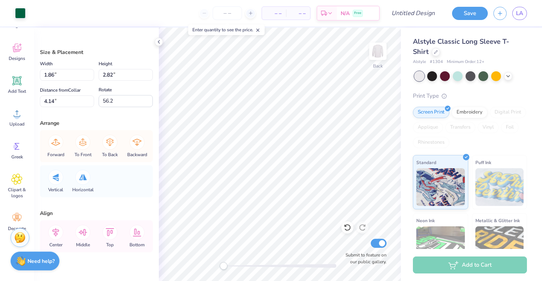
type input "3.07"
type input "3.84"
type input "63.6"
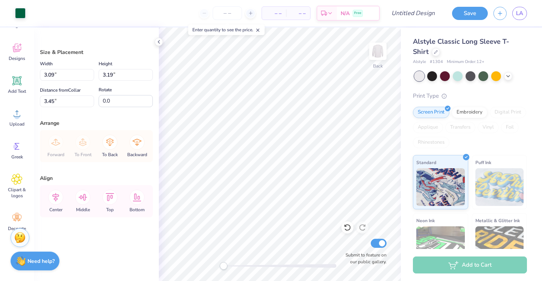
type input "6.87"
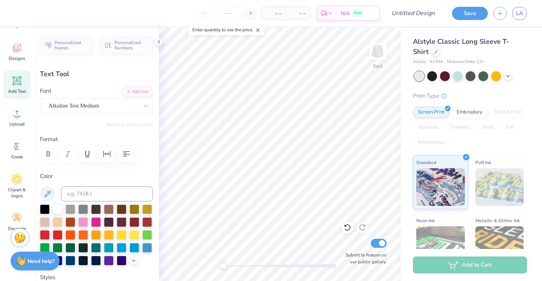
type input "6.71"
type input "1.21"
type input "5.34"
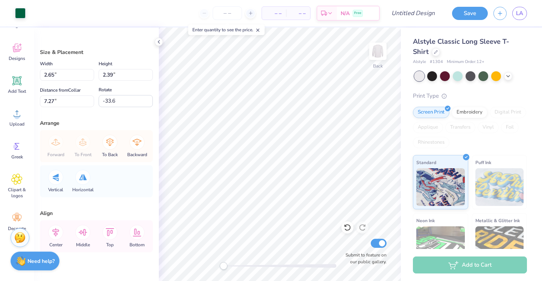
type input "-46.1"
type input "1.95"
type input "3.19"
type input "6.87"
type input "63.6"
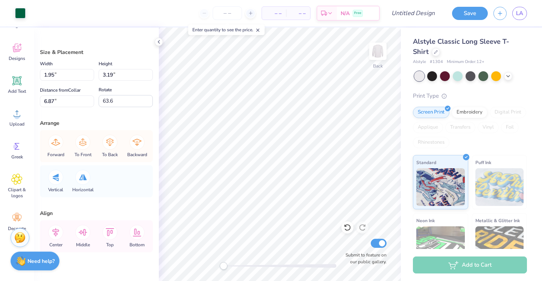
type input "1.73"
type input "2.83"
type input "7.27"
click at [85, 183] on div at bounding box center [82, 176] width 15 height 15
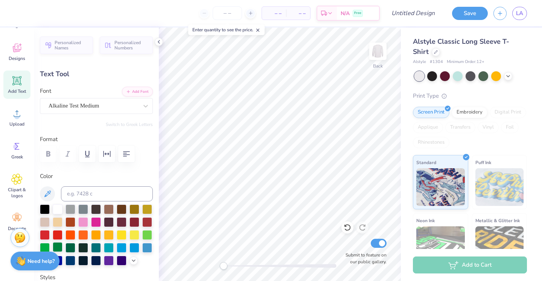
click at [56, 250] on div at bounding box center [58, 247] width 10 height 10
click at [147, 246] on div at bounding box center [147, 247] width 10 height 10
click at [131, 247] on div at bounding box center [135, 247] width 10 height 10
click at [124, 248] on div at bounding box center [122, 247] width 10 height 10
click at [135, 248] on div at bounding box center [135, 247] width 10 height 10
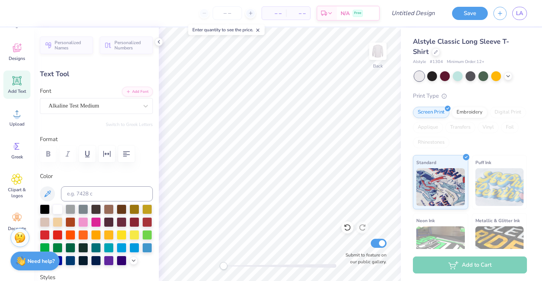
click at [46, 255] on div at bounding box center [45, 260] width 10 height 10
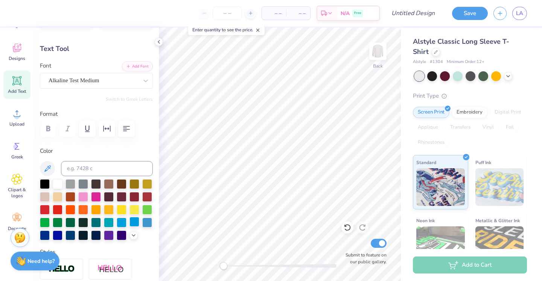
click at [138, 218] on div at bounding box center [135, 222] width 10 height 10
type input "6.71"
type input "1.21"
type input "5.24"
click at [135, 223] on div at bounding box center [135, 222] width 10 height 10
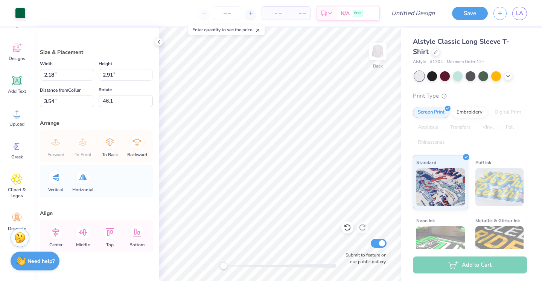
scroll to position [0, 0]
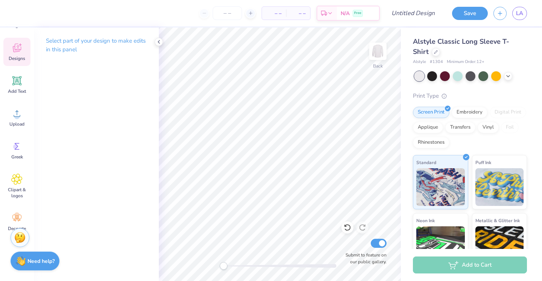
click at [20, 52] on icon at bounding box center [16, 47] width 11 height 11
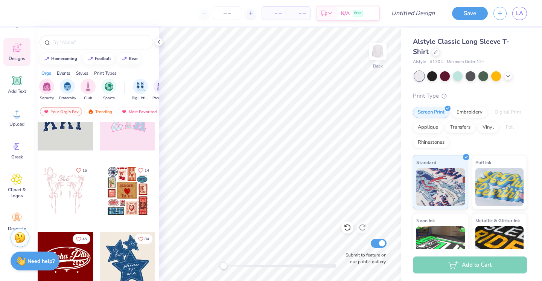
scroll to position [29, 0]
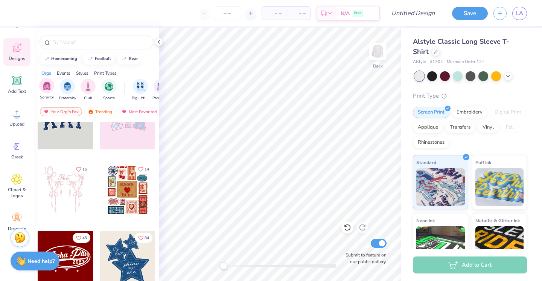
click at [49, 95] on span "Sorority" at bounding box center [47, 98] width 14 height 6
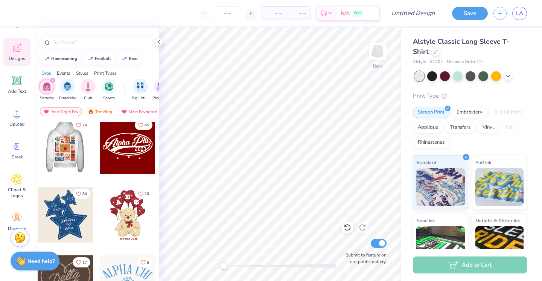
scroll to position [73, 0]
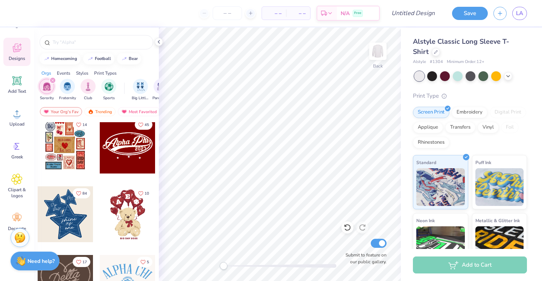
click at [55, 210] on div at bounding box center [66, 214] width 56 height 56
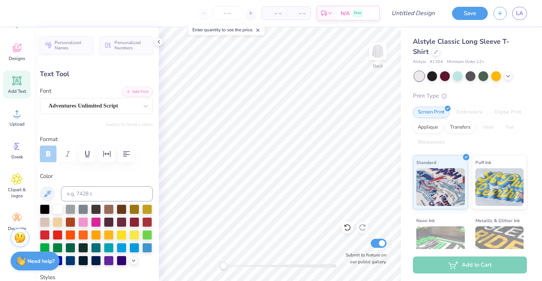
type input "0.92"
type input "4.67"
type input "0.93"
type input "4.84"
type textarea "87"
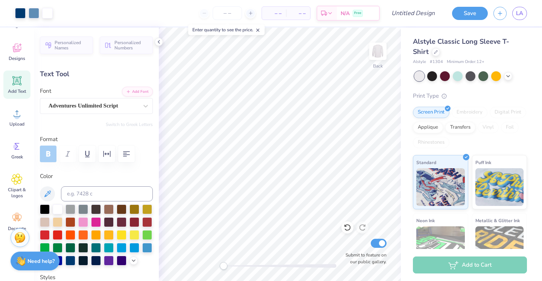
type input "0.0"
type input "0.82"
type input "0.95"
type input "0.0"
type input "3.94"
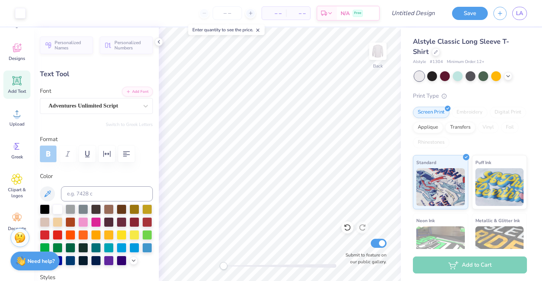
type input "1.49"
type input "9.95"
type input "0.0"
type input "1.73"
type input "0.90"
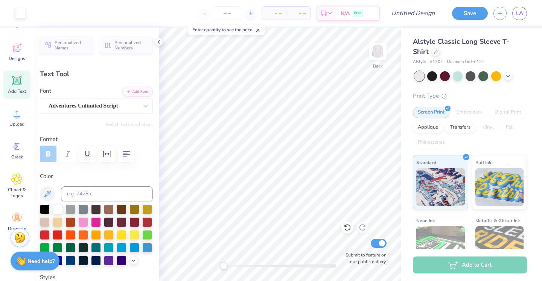
type input "11.27"
type input "-5.3"
type input "3.94"
type input "1.49"
type input "9.95"
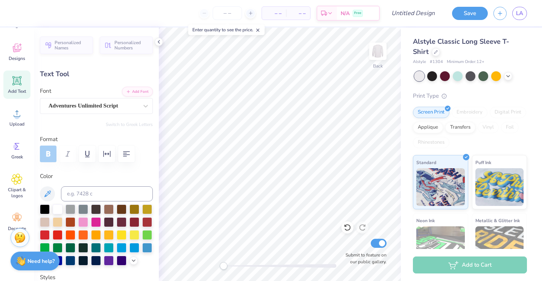
type input "0.0"
type input "1.60"
type input "1.01"
type input "6.46"
type input "-4.4"
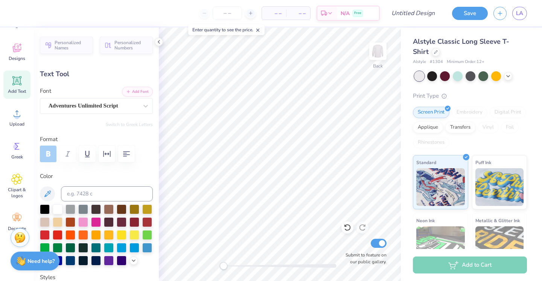
type textarea "a"
type textarea "Alpha"
type input "2.04"
type input "0.89"
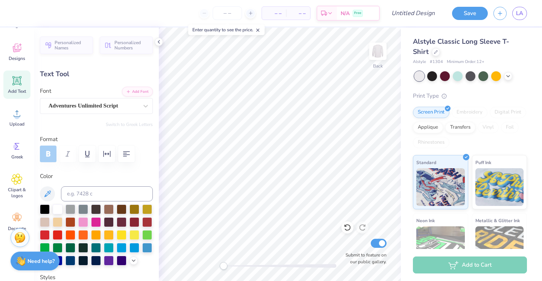
type input "7.54"
type input "-4.3"
type textarea "0"
type textarea "O'"
type textarea "O"
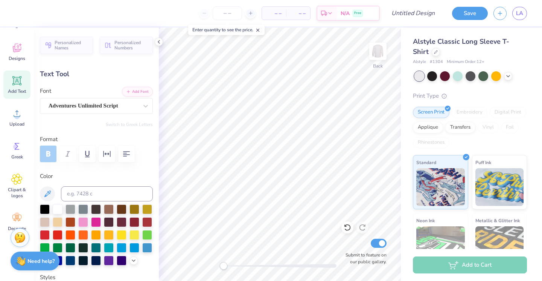
type input "0.0"
type input "3.94"
type input "1.49"
type input "9.95"
type input "-5.3"
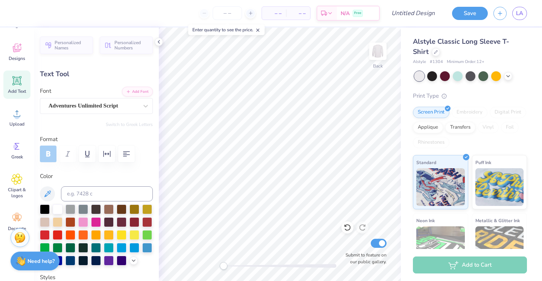
type textarea "Goes"
type textarea "s"
type textarea "Blue"
type textarea "Wee"
type input "0.0"
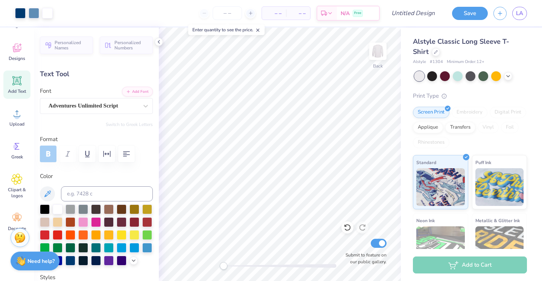
type input "3.43"
type input "1.43"
type input "9.95"
type input "-5.3"
type input "3.14"
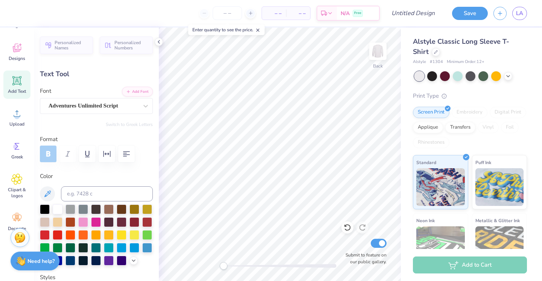
type input "1.31"
type input "9.75"
type input "3.13"
type input "1.38"
type input "11.21"
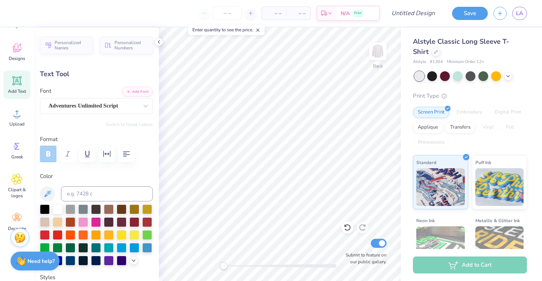
type input "0.0"
type input "3.00"
type input "1.41"
type input "12.11"
type input "-5.3"
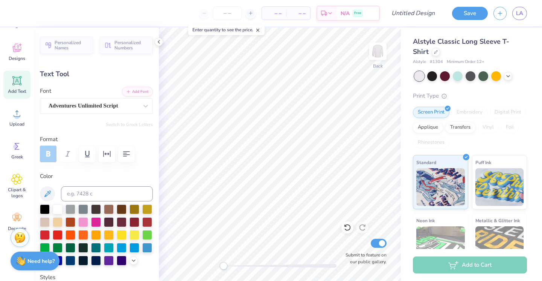
type input "2.56"
type input "1.20"
type input "12.32"
type input "-5.3"
type textarea "Week"
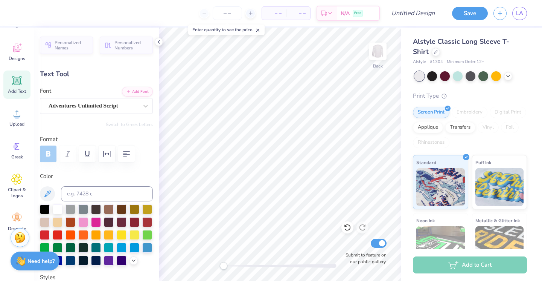
type input "0.0"
type input "3.14"
type input "1.31"
type input "9.75"
type input "-5.3"
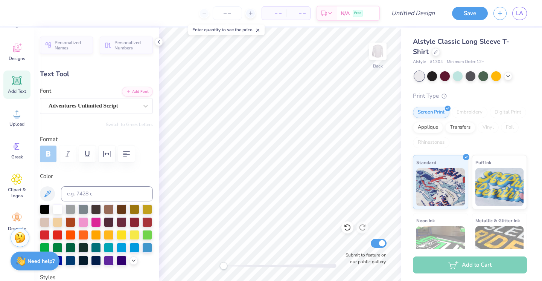
type input "0.0"
type input "3.25"
type input "1.37"
type input "12.18"
type input "-5.3"
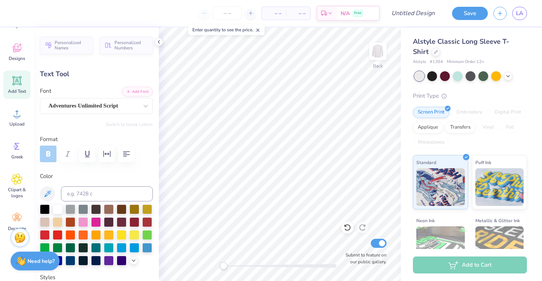
type input "3.13"
type input "1.38"
type input "11.01"
type input "0.0"
type input "11.11"
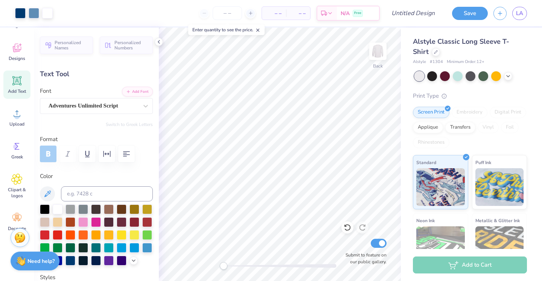
type input "0.0"
type input "3.26"
type input "0.97"
type input "6.58"
type input "0.0"
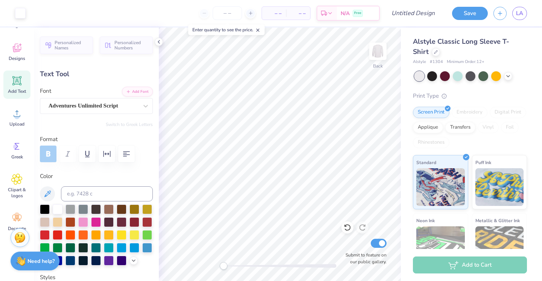
type input "0.72"
type input "0.83"
type input "7.54"
type input "-4.3"
type input "0.86"
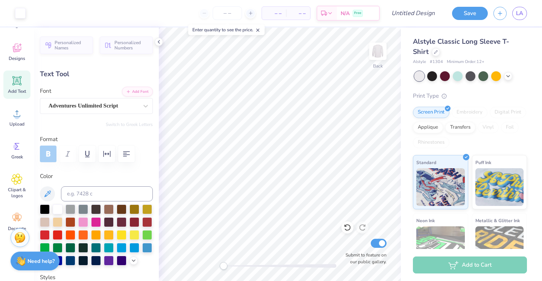
type input "0.92"
type input "4.67"
type input "0.0"
click at [380, 55] on img at bounding box center [378, 51] width 30 height 30
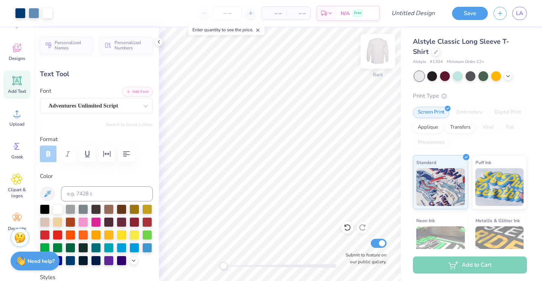
click at [378, 53] on img at bounding box center [378, 51] width 30 height 30
click at [377, 53] on img at bounding box center [378, 51] width 30 height 30
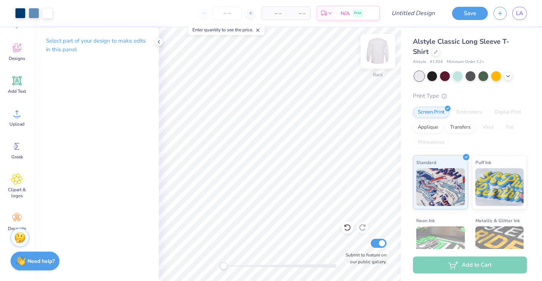
click at [375, 50] on img at bounding box center [378, 51] width 30 height 30
click at [384, 52] on img at bounding box center [378, 51] width 30 height 30
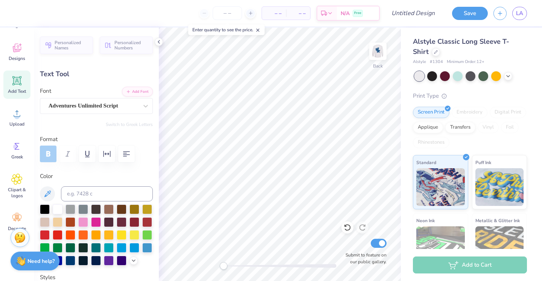
type input "0.0"
click at [134, 246] on div at bounding box center [135, 247] width 10 height 10
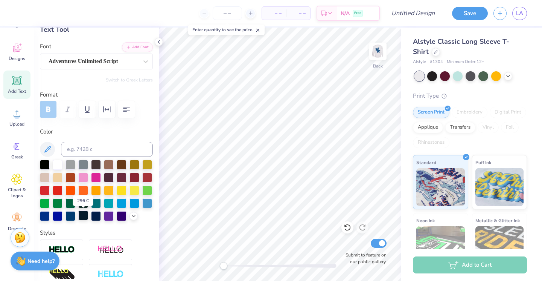
scroll to position [45, 0]
click at [67, 220] on div at bounding box center [71, 215] width 10 height 10
type input "5.03"
type input "1.50"
type input "3.50"
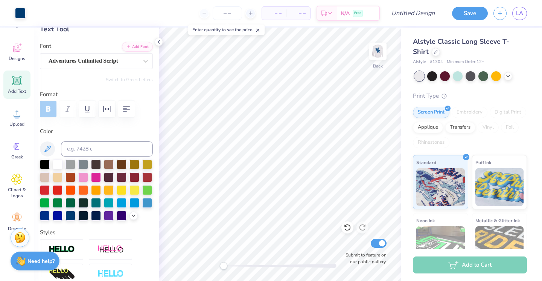
type input "-4.4"
type textarea "Alpha Omicron Pi"
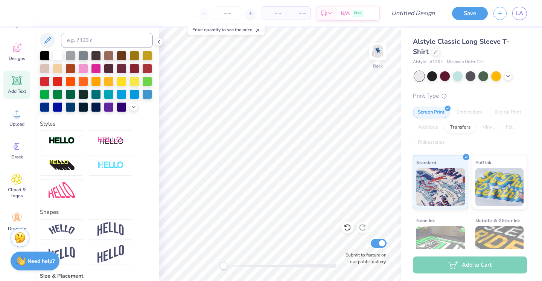
type input "13.08"
type input "2.20"
type input "3.13"
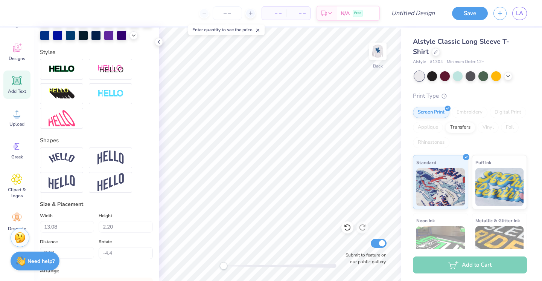
type input "0.0"
type input "3.25"
type input "1.37"
type input "12.38"
type input "0.0"
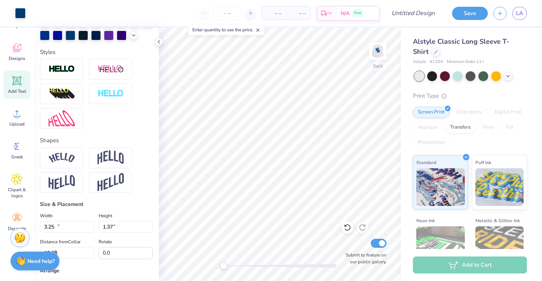
type input "13.08"
type input "2.20"
type input "3.13"
type input "-4.4"
click at [116, 166] on div at bounding box center [110, 157] width 43 height 21
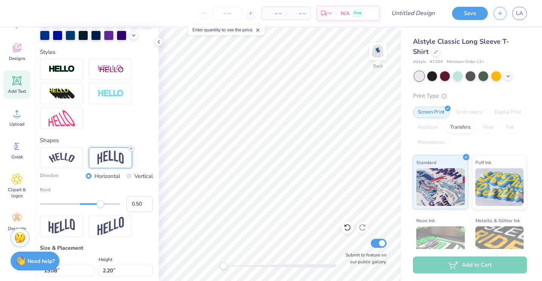
click at [128, 149] on div at bounding box center [131, 148] width 6 height 6
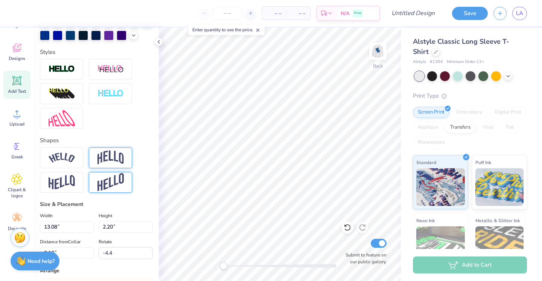
click at [116, 180] on img at bounding box center [111, 182] width 26 height 18
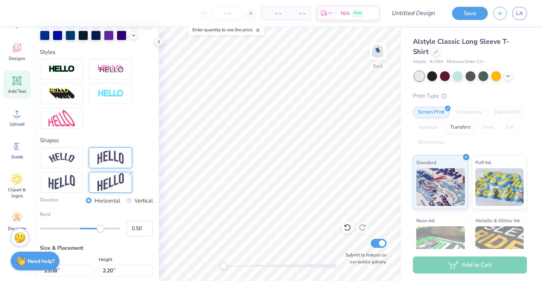
click at [131, 173] on line at bounding box center [131, 173] width 2 height 2
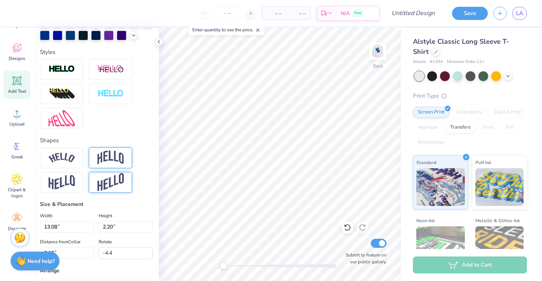
click at [124, 180] on div at bounding box center [110, 182] width 43 height 21
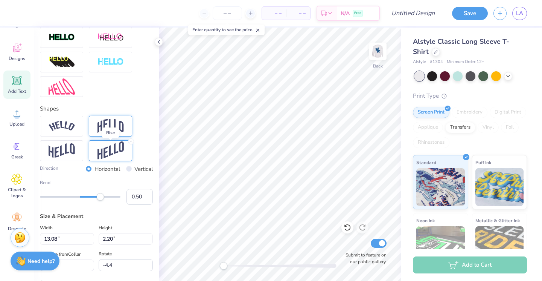
scroll to position [260, 0]
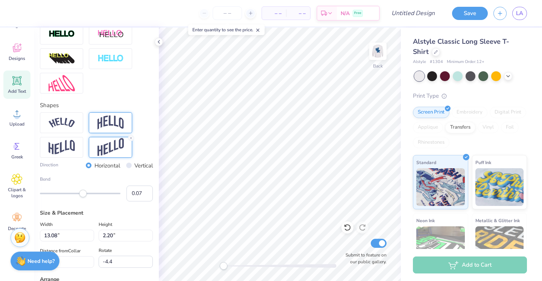
type input "0.06"
drag, startPoint x: 102, startPoint y: 194, endPoint x: 82, endPoint y: 196, distance: 19.3
click at [82, 196] on div "Accessibility label" at bounding box center [83, 193] width 8 height 8
type input "-0.21"
drag, startPoint x: 82, startPoint y: 196, endPoint x: 72, endPoint y: 196, distance: 10.5
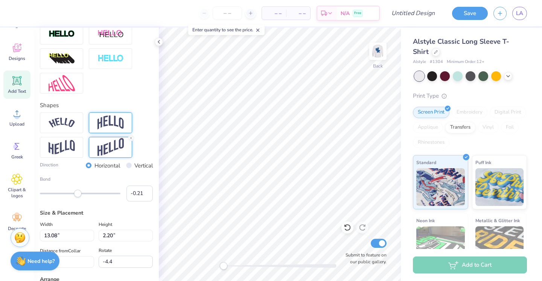
click at [74, 196] on div "Accessibility label" at bounding box center [78, 193] width 8 height 8
type input "-0.35"
drag, startPoint x: 72, startPoint y: 196, endPoint x: 66, endPoint y: 195, distance: 5.3
click at [66, 195] on div "Accessibility label" at bounding box center [68, 193] width 8 height 8
type input "-0.40"
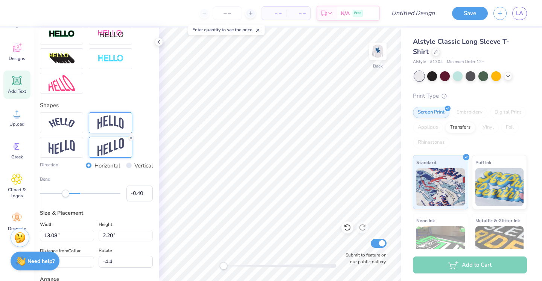
click at [64, 195] on div "Accessibility label" at bounding box center [66, 193] width 8 height 8
type input "-0.21"
drag, startPoint x: 64, startPoint y: 195, endPoint x: 72, endPoint y: 195, distance: 7.5
click at [72, 195] on div "Accessibility label" at bounding box center [71, 193] width 8 height 8
type input "-0.24"
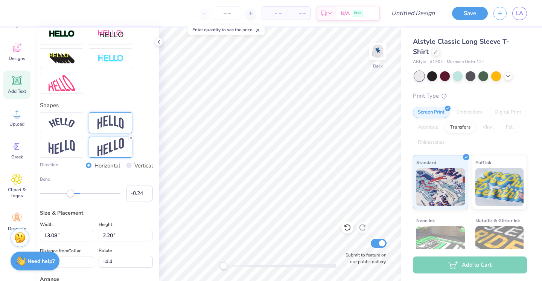
click at [70, 195] on div "Accessibility label" at bounding box center [71, 193] width 8 height 8
type input "-0.47"
drag, startPoint x: 70, startPoint y: 195, endPoint x: 61, endPoint y: 195, distance: 8.7
click at [66, 195] on div "Accessibility label" at bounding box center [70, 193] width 8 height 8
type input "-0.33"
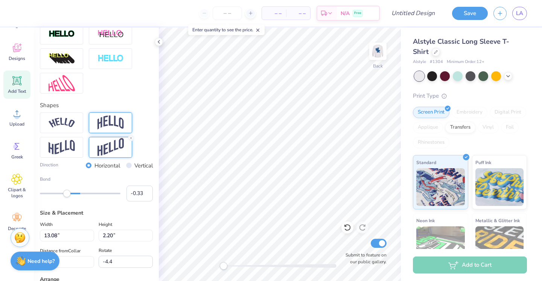
drag, startPoint x: 61, startPoint y: 195, endPoint x: 67, endPoint y: 195, distance: 5.6
click at [67, 195] on div "Accessibility label" at bounding box center [67, 193] width 8 height 8
type input "0.0"
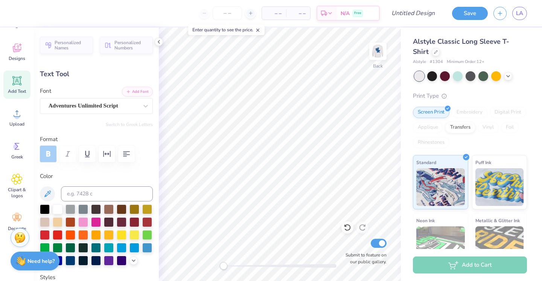
type input "0.0"
click at [313, 266] on div "Back Submit to feature on our public gallery." at bounding box center [280, 153] width 242 height 253
type input "1.27"
type input "0.0"
type input "4.69"
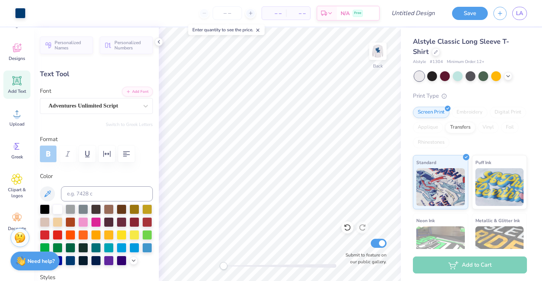
type input "-4.4"
type input "6.35"
type input "-4.4"
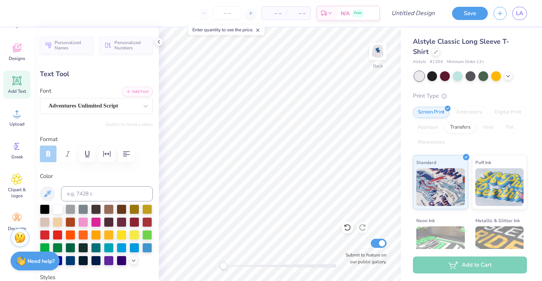
scroll to position [0, 0]
type textarea "A"
type textarea "p"
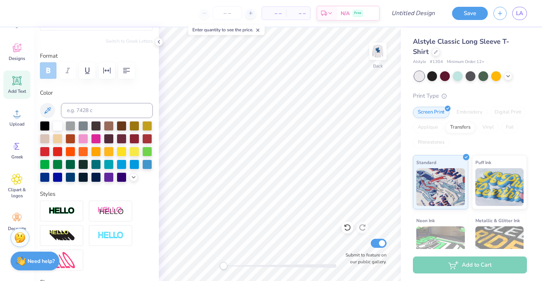
scroll to position [338, 0]
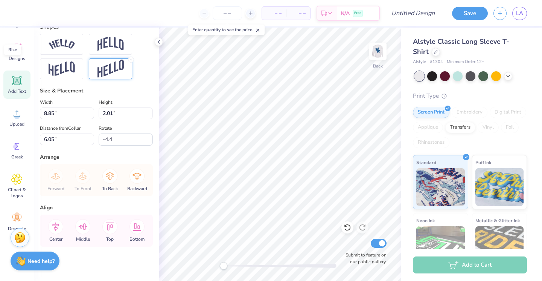
click at [114, 67] on img at bounding box center [111, 68] width 26 height 18
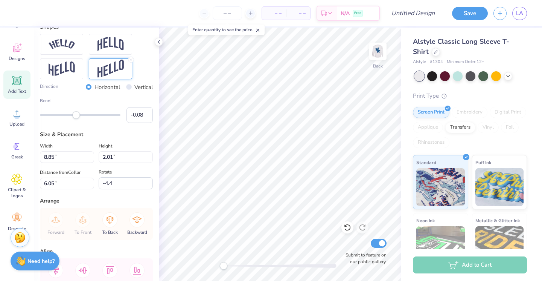
drag, startPoint x: 69, startPoint y: 114, endPoint x: 77, endPoint y: 115, distance: 7.9
click at [77, 115] on div "Accessibility label" at bounding box center [76, 115] width 8 height 8
drag, startPoint x: 77, startPoint y: 115, endPoint x: 73, endPoint y: 116, distance: 3.8
click at [73, 116] on div "Accessibility label" at bounding box center [74, 115] width 8 height 8
click at [71, 115] on div "Accessibility label" at bounding box center [73, 115] width 8 height 8
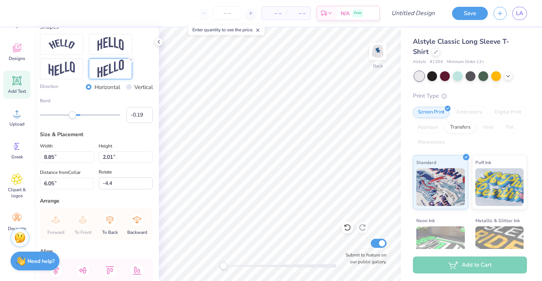
click at [73, 115] on div "Accessibility label" at bounding box center [73, 115] width 8 height 8
click at [375, 52] on img at bounding box center [378, 51] width 30 height 30
click at [378, 57] on div at bounding box center [378, 51] width 35 height 35
click at [377, 59] on div at bounding box center [377, 51] width 17 height 17
drag, startPoint x: 223, startPoint y: 13, endPoint x: 227, endPoint y: 14, distance: 4.1
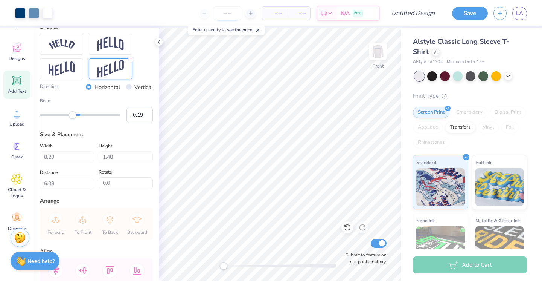
click at [223, 13] on input "number" at bounding box center [227, 13] width 29 height 14
click at [227, 14] on input "number" at bounding box center [227, 13] width 29 height 14
click at [228, 12] on input "number" at bounding box center [227, 13] width 29 height 14
click at [232, 13] on input "number" at bounding box center [227, 13] width 29 height 14
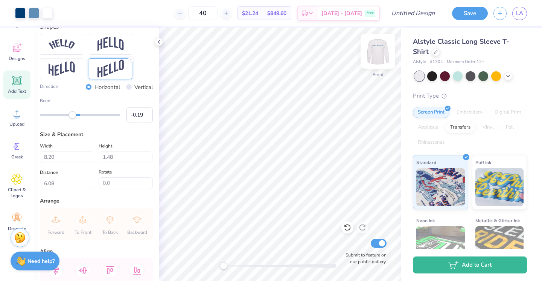
click at [374, 47] on img at bounding box center [378, 51] width 30 height 30
click at [380, 53] on img at bounding box center [378, 51] width 30 height 30
click at [376, 55] on img at bounding box center [378, 51] width 30 height 30
click at [379, 53] on img at bounding box center [378, 51] width 30 height 30
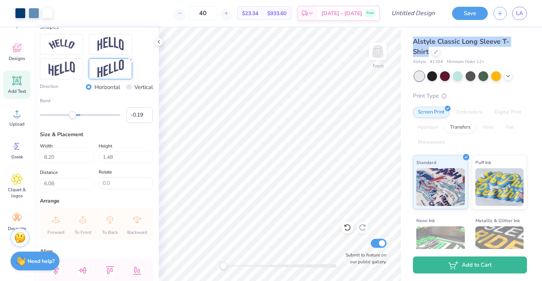
drag, startPoint x: 413, startPoint y: 40, endPoint x: 523, endPoint y: 44, distance: 110.8
click at [523, 44] on div "Alstyle Classic Long Sleeve T-Shirt Alstyle # 1304 Minimum Order: 12 + Print Ty…" at bounding box center [471, 175] width 141 height 297
copy span "Alstyle Classic Long Sleeve T-Shirt"
click at [380, 50] on img at bounding box center [378, 51] width 30 height 30
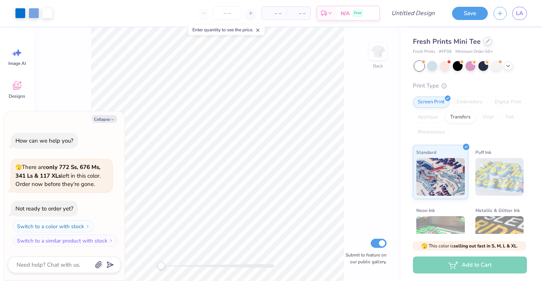
click at [488, 40] on div at bounding box center [488, 41] width 8 height 8
type textarea "x"
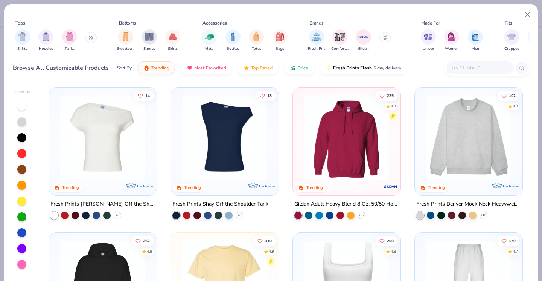
click at [476, 67] on input "text" at bounding box center [480, 67] width 58 height 9
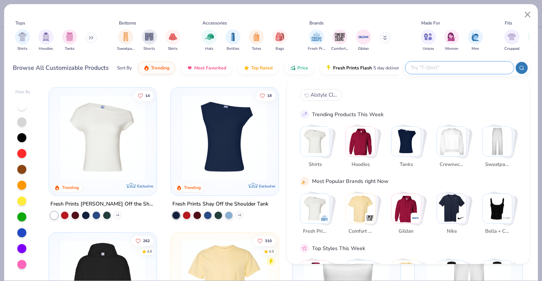
paste input "Alstyle Classic Long Sleeve T-Shirt"
type input "Alstyle Classic Long Sleeve T-Shirt"
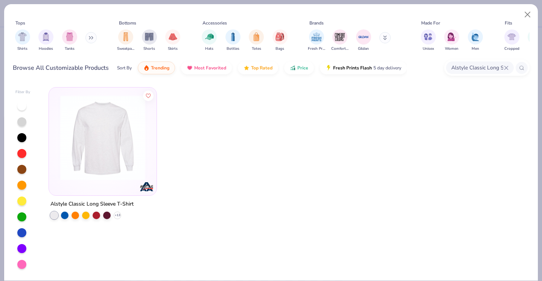
click at [109, 141] on img at bounding box center [102, 137] width 93 height 85
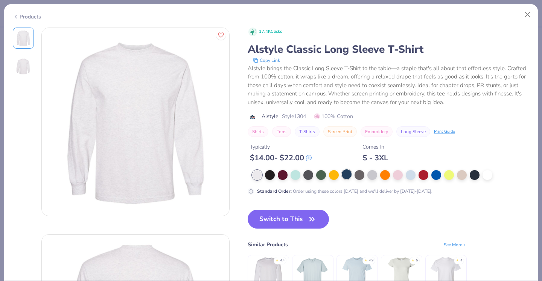
click at [349, 175] on div at bounding box center [347, 174] width 10 height 10
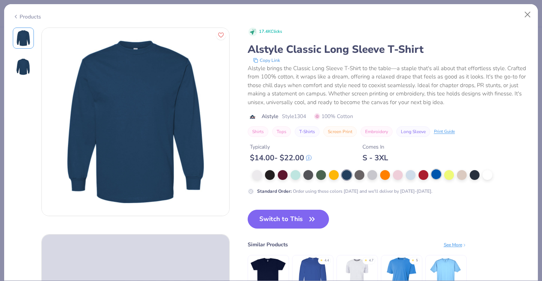
click at [439, 174] on div at bounding box center [437, 174] width 10 height 10
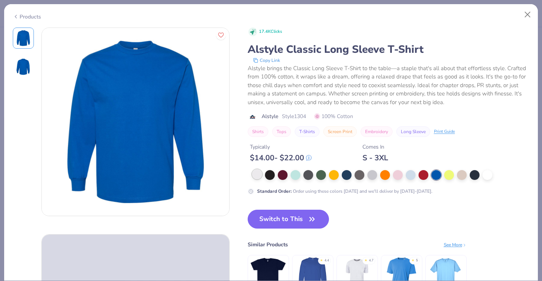
click at [258, 176] on div at bounding box center [257, 174] width 10 height 10
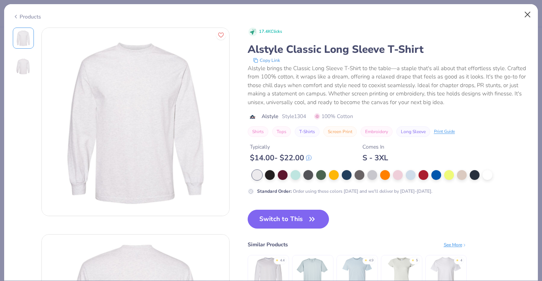
click at [531, 11] on button "Close" at bounding box center [528, 15] width 14 height 14
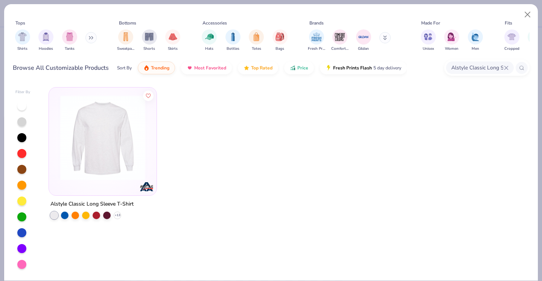
click at [132, 156] on img at bounding box center [102, 137] width 93 height 85
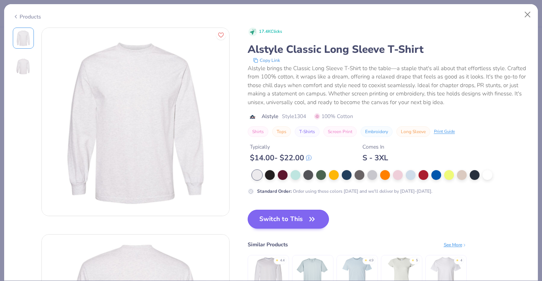
click at [262, 216] on button "Switch to This" at bounding box center [289, 218] width 82 height 19
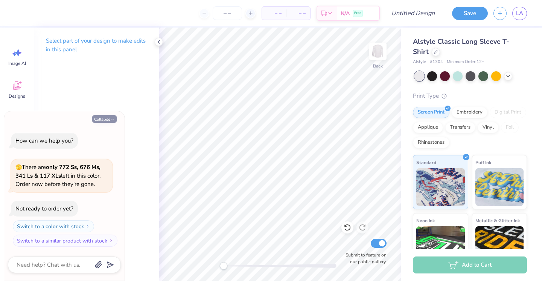
click at [111, 119] on icon "button" at bounding box center [112, 119] width 5 height 5
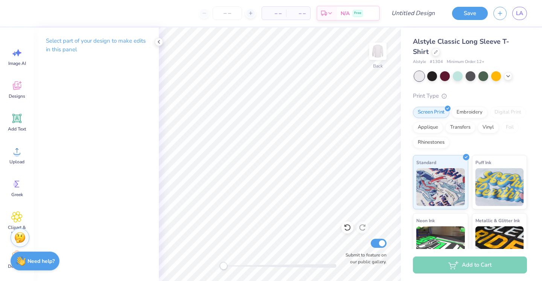
type textarea "x"
click at [20, 94] on span "Designs" at bounding box center [17, 96] width 17 height 6
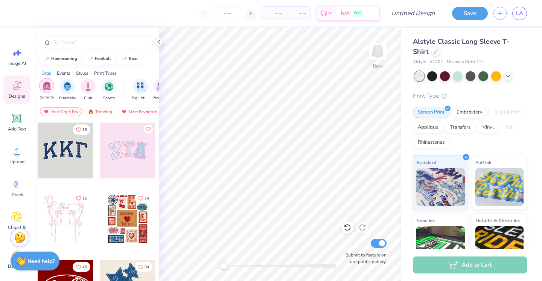
click at [46, 86] on img "filter for Sorority" at bounding box center [47, 85] width 9 height 9
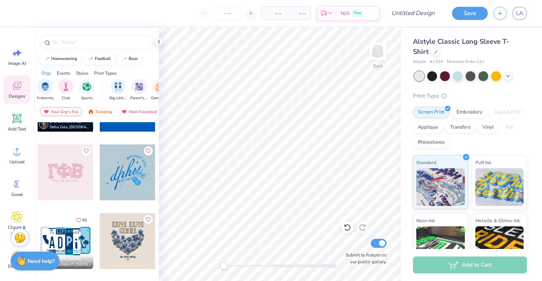
scroll to position [595, 0]
click at [373, 55] on img at bounding box center [378, 51] width 30 height 30
click at [119, 175] on div at bounding box center [128, 172] width 56 height 56
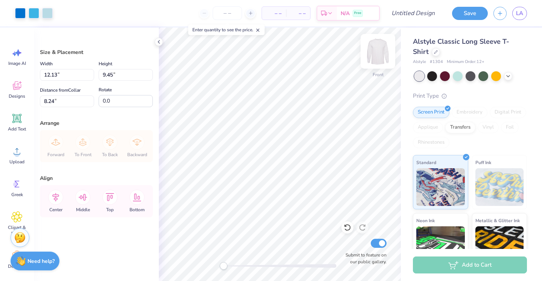
click at [378, 60] on img at bounding box center [378, 51] width 30 height 30
click at [20, 91] on icon at bounding box center [16, 85] width 11 height 11
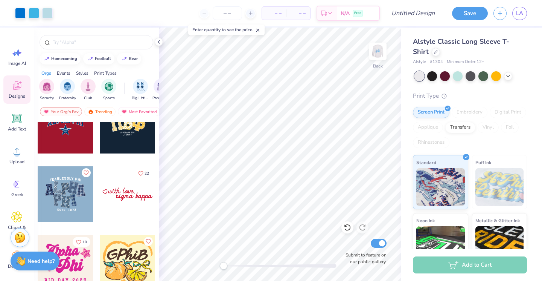
scroll to position [1736, 0]
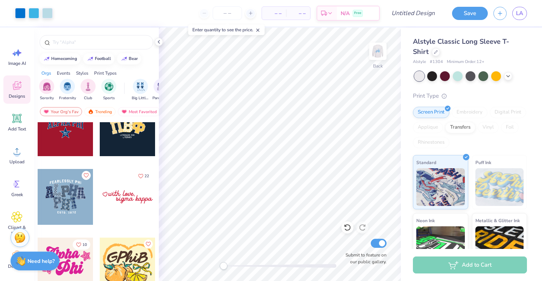
click at [70, 194] on div at bounding box center [66, 197] width 56 height 56
click at [77, 194] on div at bounding box center [66, 197] width 56 height 56
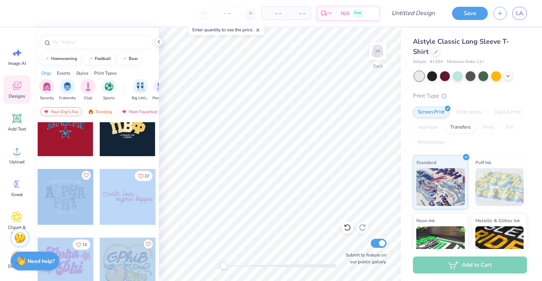
click at [235, 146] on div "– – Per Item – – Total Est. Delivery N/A Free Design Title Save LA Image AI Des…" at bounding box center [271, 140] width 542 height 281
click at [261, 32] on icon at bounding box center [257, 29] width 5 height 5
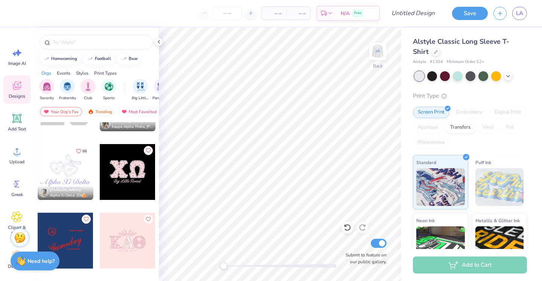
scroll to position [2252, 0]
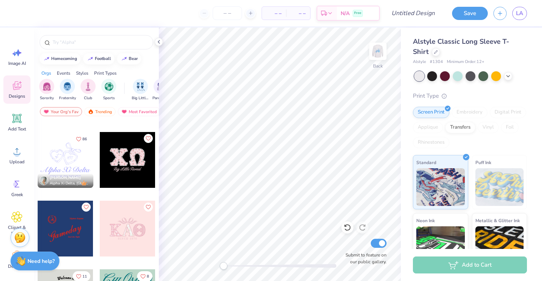
click at [83, 168] on div at bounding box center [66, 160] width 56 height 56
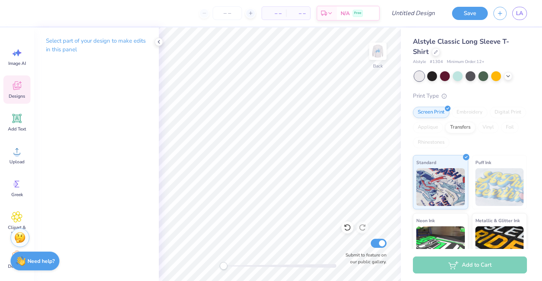
click at [19, 88] on icon at bounding box center [16, 87] width 7 height 6
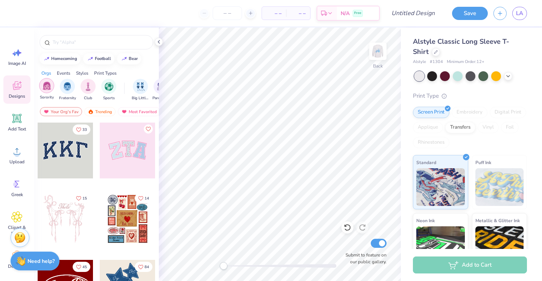
click at [49, 87] on img "filter for Sorority" at bounding box center [47, 85] width 9 height 9
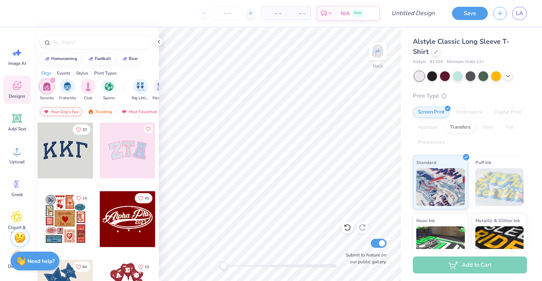
click at [80, 114] on div "Your Org's Fav" at bounding box center [61, 111] width 42 height 9
click at [75, 113] on div "Your Org's Fav" at bounding box center [61, 111] width 42 height 9
click at [76, 112] on div "Your Org's Fav" at bounding box center [61, 111] width 42 height 9
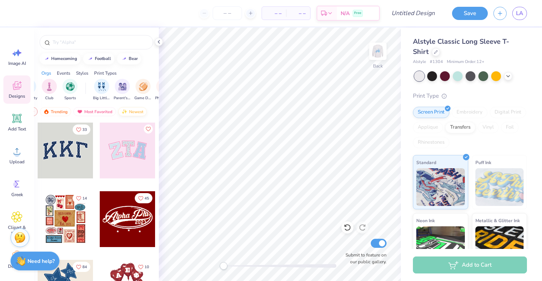
scroll to position [0, 44]
click at [130, 110] on div "Newest" at bounding box center [133, 111] width 29 height 9
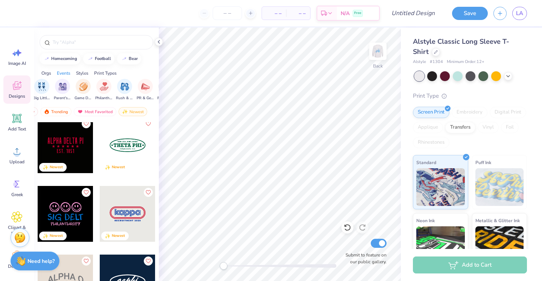
scroll to position [1450, 0]
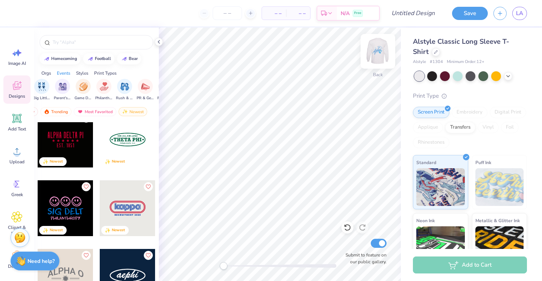
click at [384, 47] on img at bounding box center [378, 51] width 30 height 30
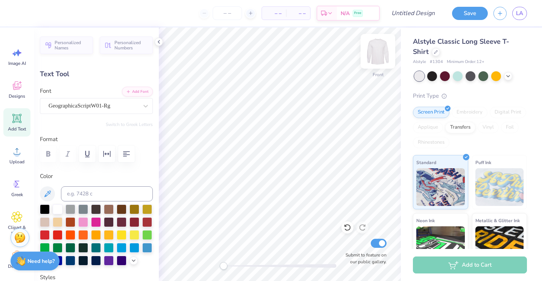
type textarea "aoii"
type input "0.0"
type input "6.59"
type input "5.03"
type input "10.75"
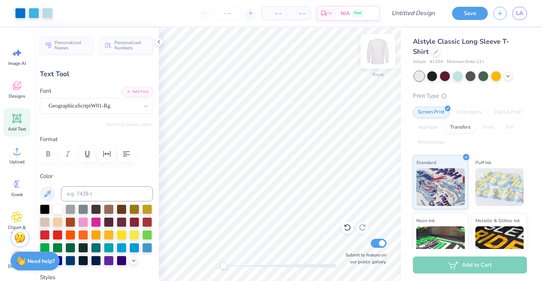
type input "-15.1"
type input "7.11"
type input "5.42"
type input "9.31"
type textarea "a"
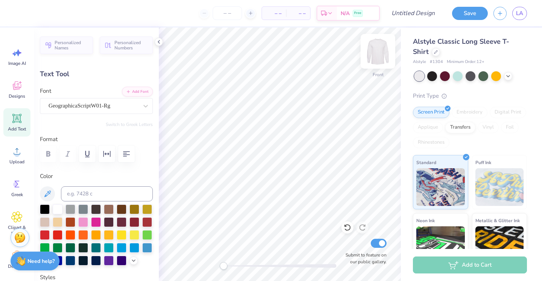
type textarea "AOII"
type input "0.0"
type input "14.05"
type input "7.20"
type input "8.43"
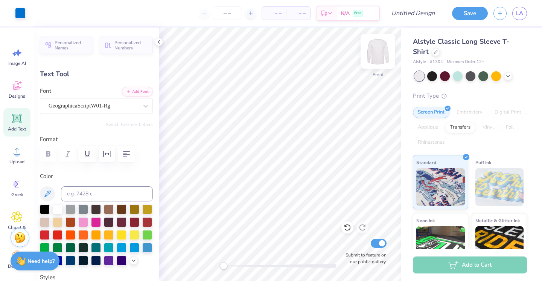
type input "-15.1"
type input "11.04"
type input "5.66"
type input "10.01"
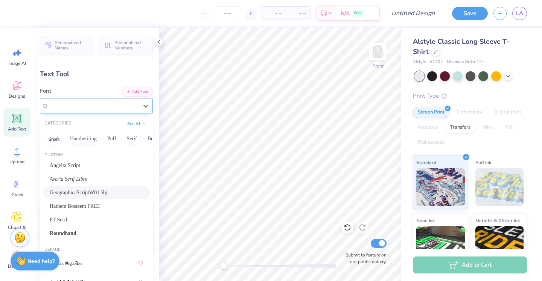
click at [100, 99] on div "GeographicaScriptW01-Rg" at bounding box center [96, 106] width 113 height 16
click at [91, 164] on div "Angelta Script" at bounding box center [96, 165] width 93 height 8
drag, startPoint x: 75, startPoint y: 108, endPoint x: 76, endPoint y: 114, distance: 7.0
click at [75, 108] on span "Angelta Script" at bounding box center [65, 105] width 33 height 9
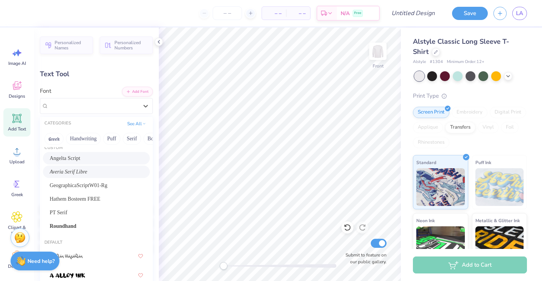
scroll to position [10, 0]
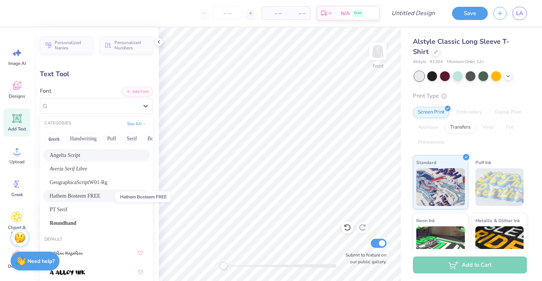
click at [90, 194] on span "Hathem Bosteem FREE" at bounding box center [75, 196] width 51 height 8
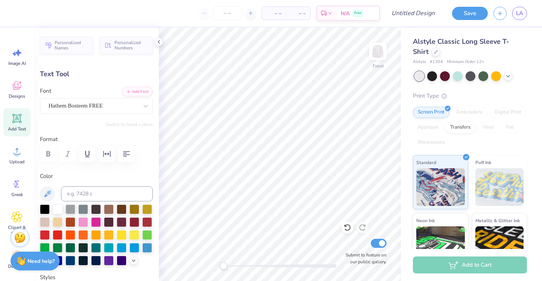
type input "0.0"
type input "11.70"
type input "8.25"
type input "8.41"
type input "-15.1"
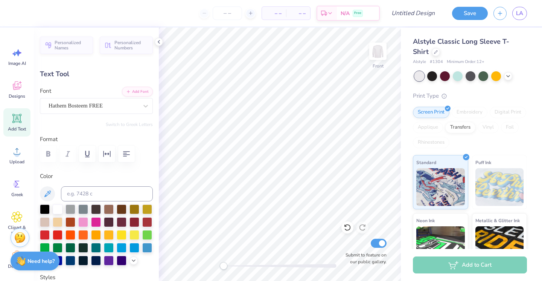
type input "9.07"
type input "6.39"
type input "9.66"
type input "0.0"
type input "3.57"
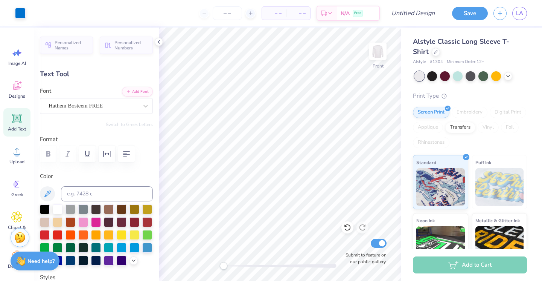
type input "1.49"
type input "14.23"
type input "0.0"
type textarea "EST. 1987"
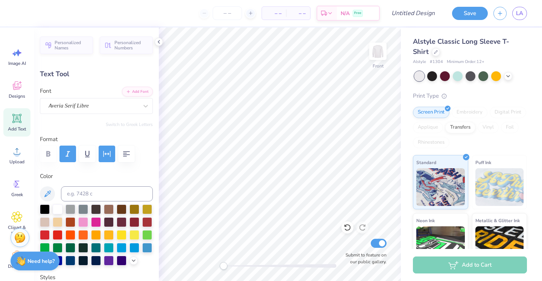
type input "5.23"
type input "3.32"
type input "8.24"
type input "23.7"
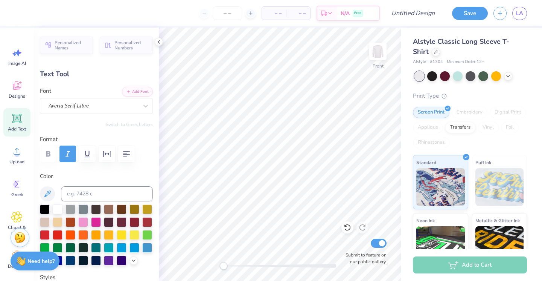
type textarea "AOII Goes Blue 2025"
type input "0.0"
type input "9.07"
type input "6.39"
type input "9.33"
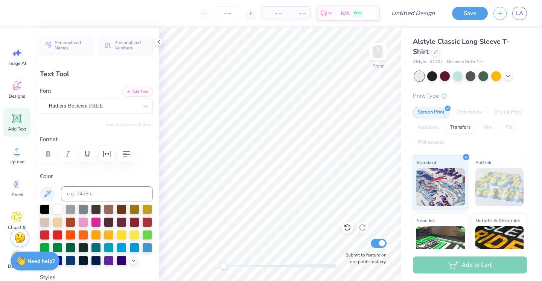
type input "0.0"
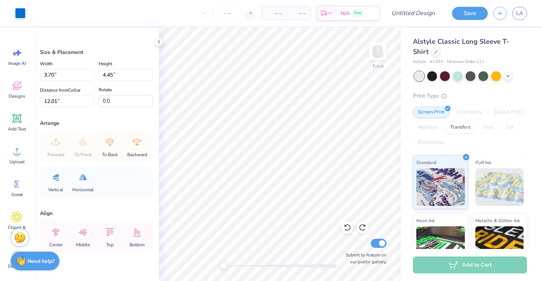
type input "11.71"
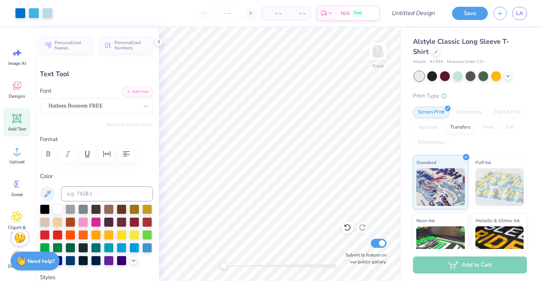
type input "0.0"
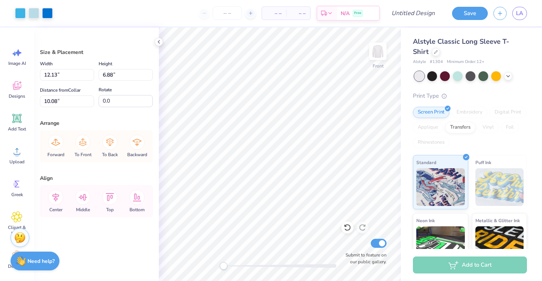
type input "9.63"
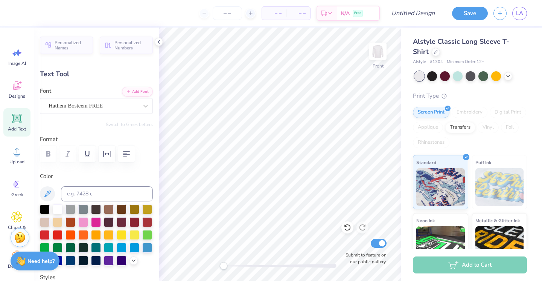
type input "0.0"
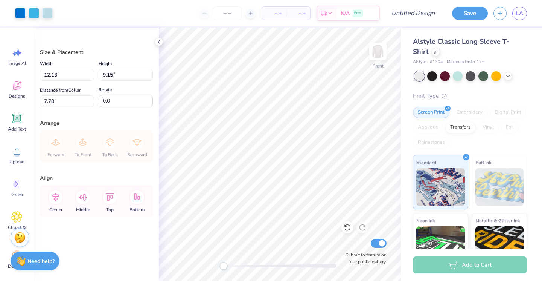
type input "5.63"
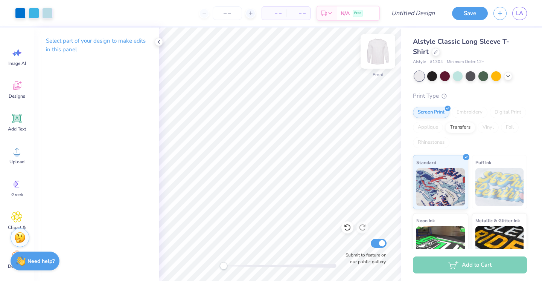
click at [377, 51] on img at bounding box center [378, 51] width 30 height 30
click at [18, 88] on icon at bounding box center [16, 87] width 7 height 6
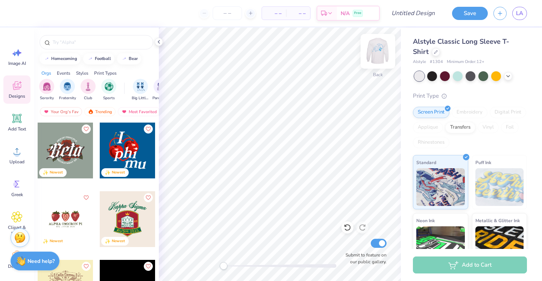
click at [381, 49] on img at bounding box center [378, 51] width 30 height 30
click at [379, 52] on img at bounding box center [378, 51] width 30 height 30
click at [373, 57] on img at bounding box center [378, 51] width 30 height 30
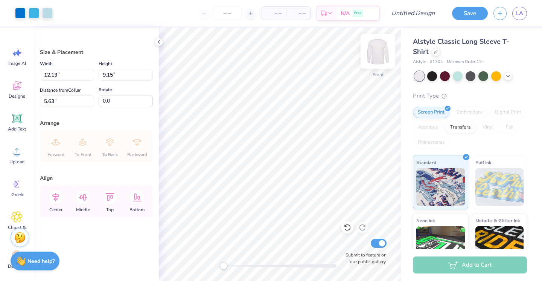
click at [381, 47] on img at bounding box center [378, 51] width 30 height 30
click at [379, 50] on img at bounding box center [378, 51] width 30 height 30
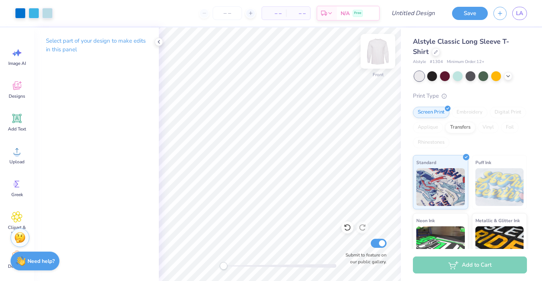
click at [378, 53] on img at bounding box center [378, 51] width 30 height 30
click at [381, 51] on img at bounding box center [378, 51] width 30 height 30
click at [378, 53] on img at bounding box center [378, 51] width 30 height 30
click at [372, 55] on img at bounding box center [378, 51] width 30 height 30
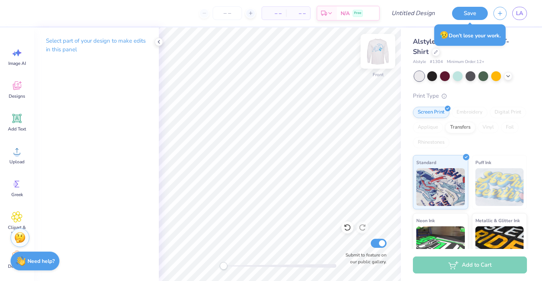
click at [379, 50] on img at bounding box center [378, 51] width 30 height 30
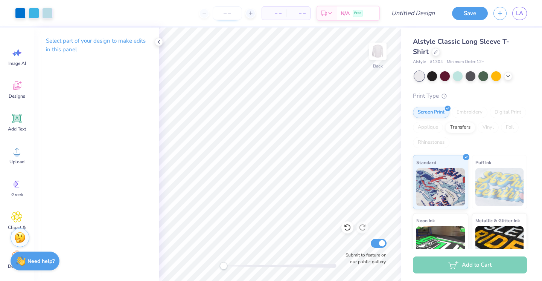
click at [224, 14] on input "number" at bounding box center [227, 13] width 29 height 14
type input "40"
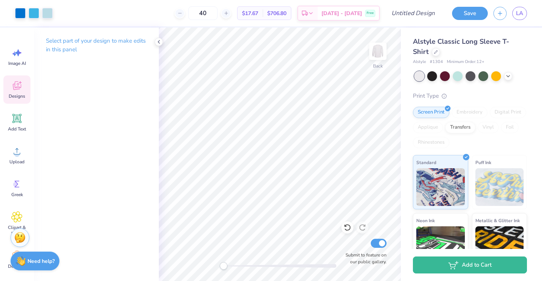
click at [17, 82] on icon at bounding box center [16, 85] width 11 height 11
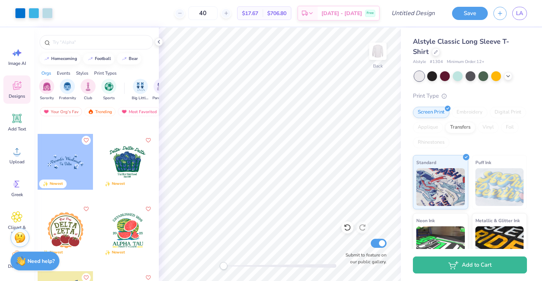
scroll to position [1705, 0]
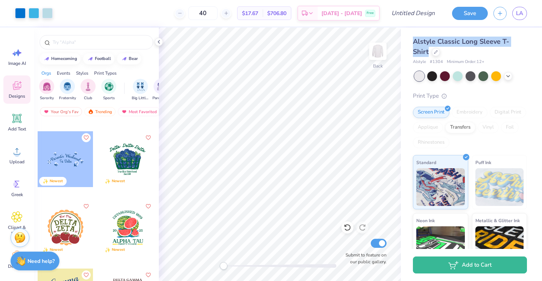
drag, startPoint x: 414, startPoint y: 40, endPoint x: 541, endPoint y: 37, distance: 127.3
click at [542, 37] on div "Alstyle Classic Long Sleeve T-Shirt Alstyle # 1304 Minimum Order: 12 + Print Ty…" at bounding box center [471, 175] width 141 height 297
copy span "Alstyle Classic Long Sleeve T-Shirt"
click at [380, 53] on img at bounding box center [378, 51] width 30 height 30
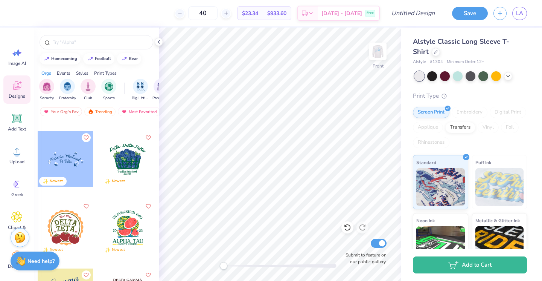
click at [77, 160] on div at bounding box center [66, 159] width 56 height 56
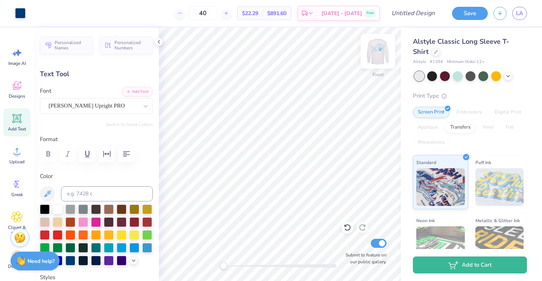
type input "4.09"
type input "1.04"
type input "8.49"
type input "10.34"
type input "2.40"
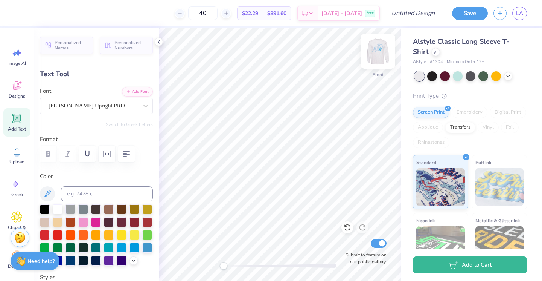
type input "6.64"
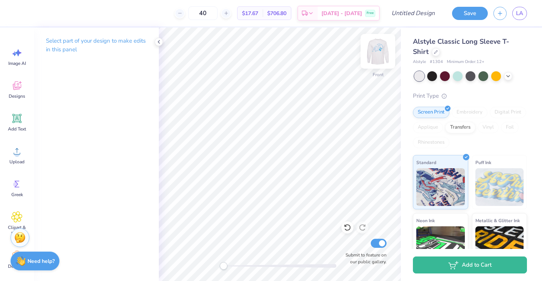
click at [380, 50] on img at bounding box center [378, 51] width 30 height 30
click at [17, 87] on icon at bounding box center [16, 85] width 11 height 11
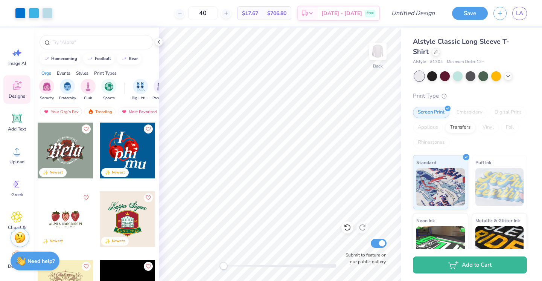
scroll to position [0, 0]
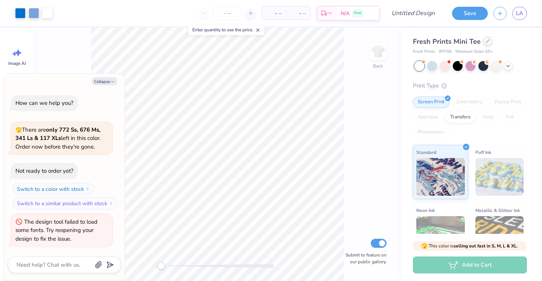
click at [486, 42] on icon at bounding box center [488, 41] width 4 height 4
type textarea "x"
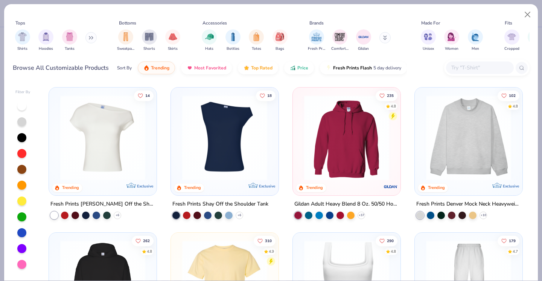
click at [459, 65] on input "text" at bounding box center [480, 67] width 58 height 9
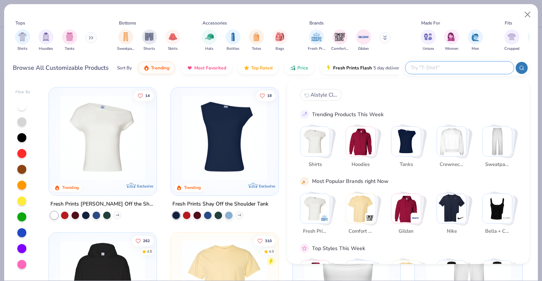
paste input "Alstyle Classic Long Sleeve T-Shirt"
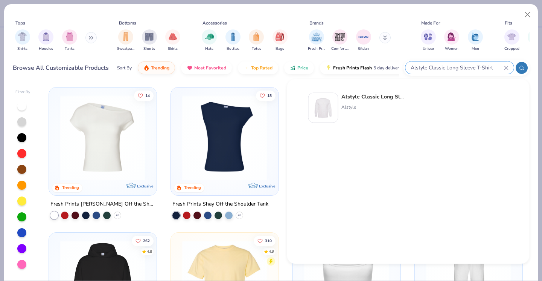
type input "Alstyle Classic Long Sleeve T-Shirt"
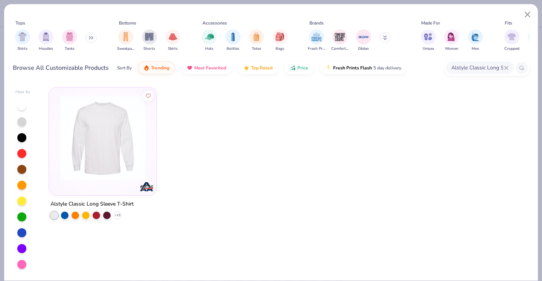
click at [79, 144] on img at bounding box center [102, 137] width 93 height 85
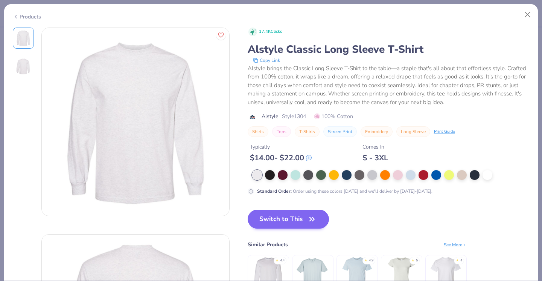
click at [281, 219] on button "Switch to This" at bounding box center [289, 218] width 82 height 19
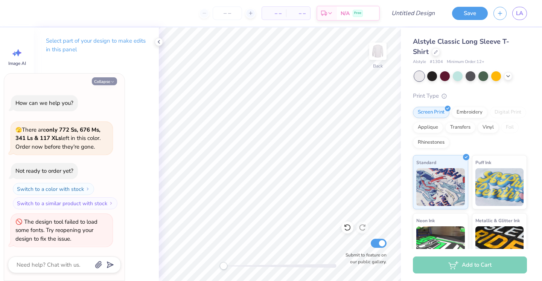
click at [116, 83] on button "Collapse" at bounding box center [104, 81] width 25 height 8
type textarea "x"
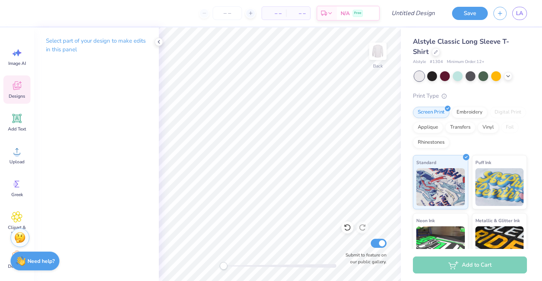
click at [13, 89] on icon at bounding box center [16, 85] width 11 height 11
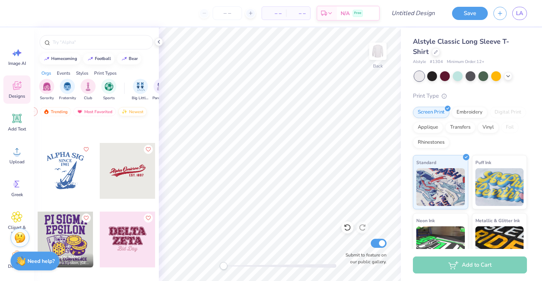
scroll to position [0, 44]
click at [132, 113] on div "Newest" at bounding box center [133, 111] width 29 height 9
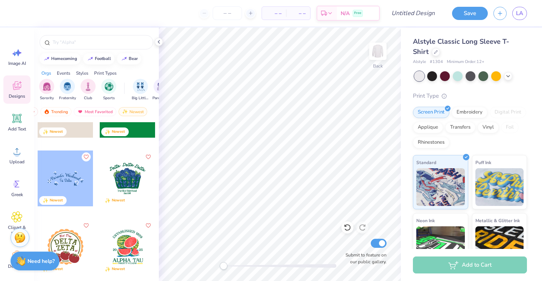
scroll to position [1727, 0]
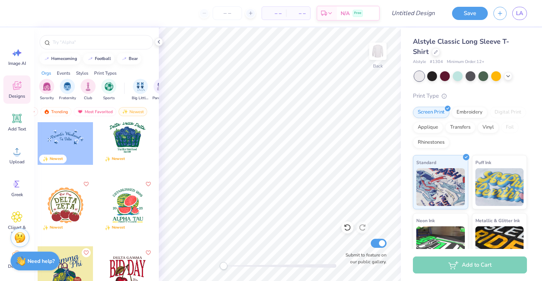
click at [77, 142] on div at bounding box center [66, 137] width 56 height 56
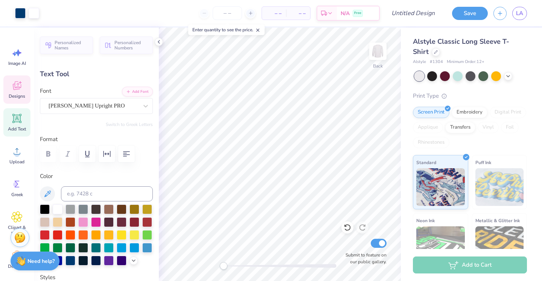
click at [21, 88] on icon at bounding box center [16, 85] width 11 height 11
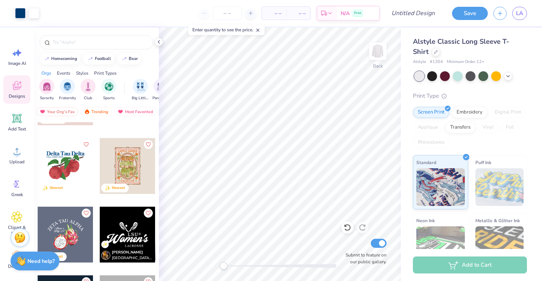
scroll to position [5132, 0]
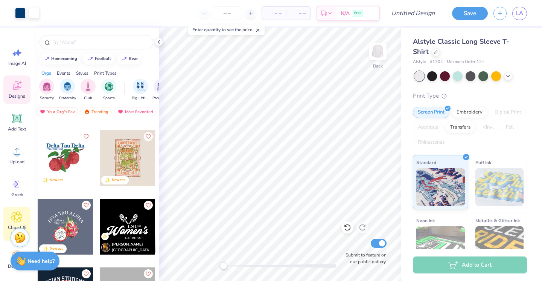
click at [19, 217] on icon at bounding box center [17, 216] width 5 height 5
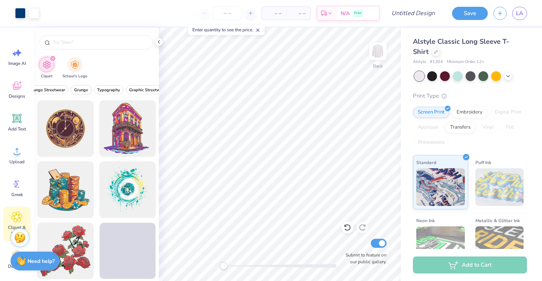
scroll to position [0, 47]
click at [108, 90] on span "Typography" at bounding box center [103, 90] width 23 height 6
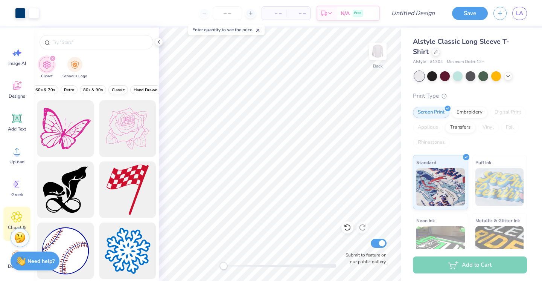
scroll to position [0, 183]
click at [117, 89] on span "Classic" at bounding box center [116, 90] width 13 height 6
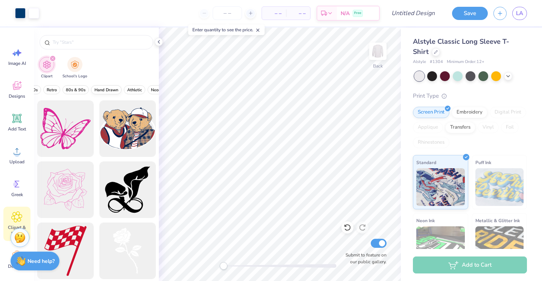
scroll to position [0, 241]
click at [91, 91] on span "Hand Drawn" at bounding box center [86, 90] width 24 height 6
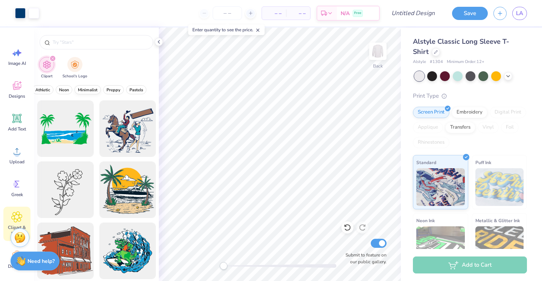
scroll to position [0, 312]
click at [116, 92] on span "Preppy" at bounding box center [114, 90] width 14 height 6
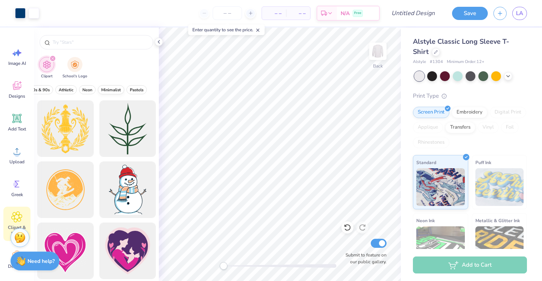
click at [119, 89] on span "Minimalist" at bounding box center [111, 90] width 20 height 6
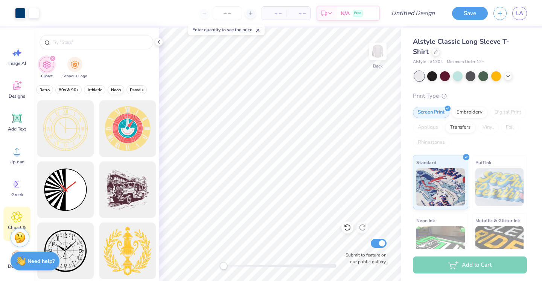
click at [134, 91] on span "Pastels" at bounding box center [137, 90] width 14 height 6
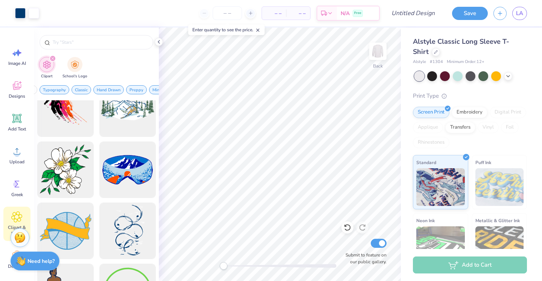
scroll to position [14359, 0]
